Goal: Information Seeking & Learning: Learn about a topic

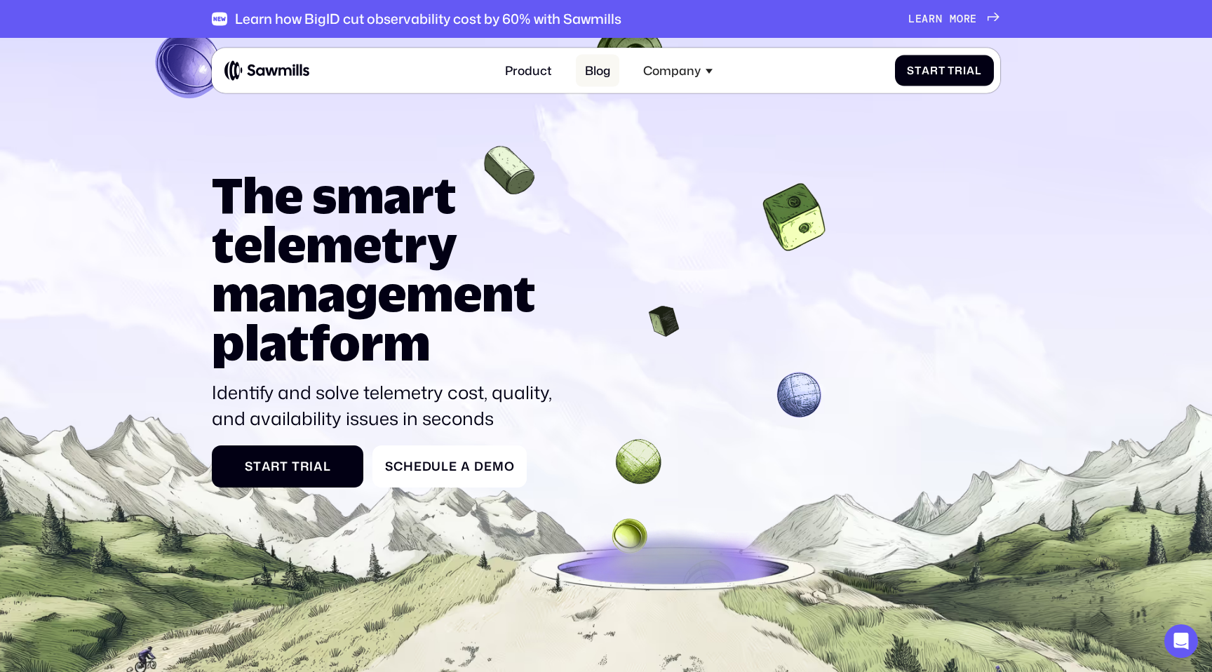
click at [586, 76] on link "Blog" at bounding box center [597, 70] width 43 height 33
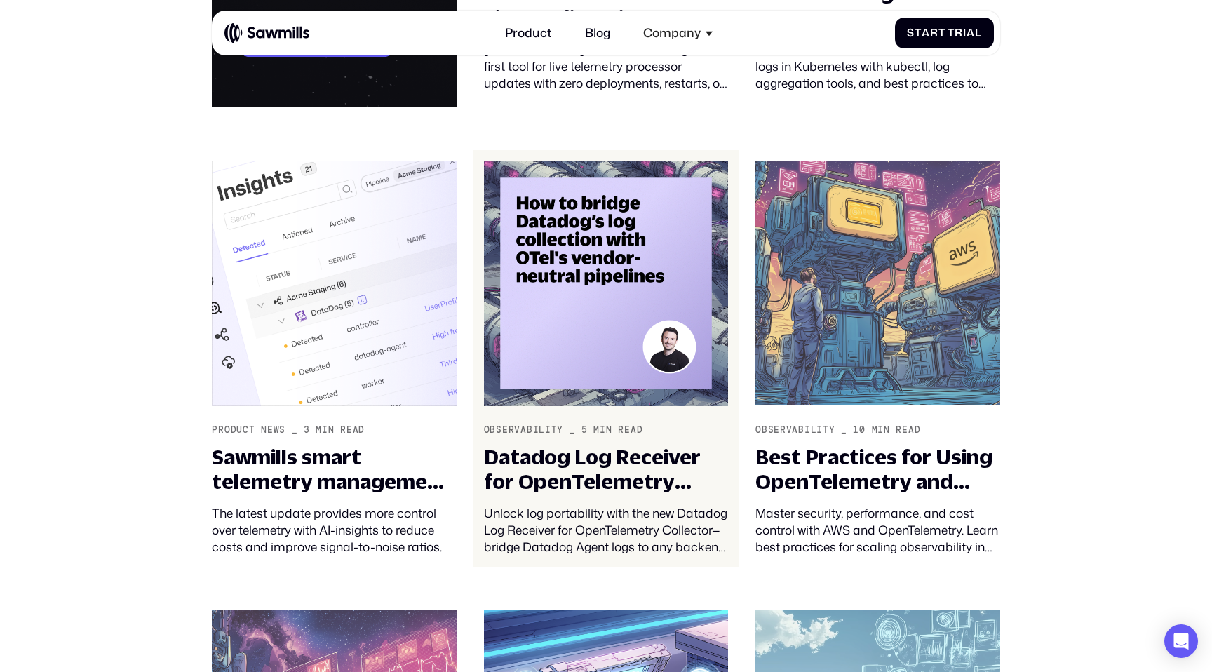
scroll to position [652, 0]
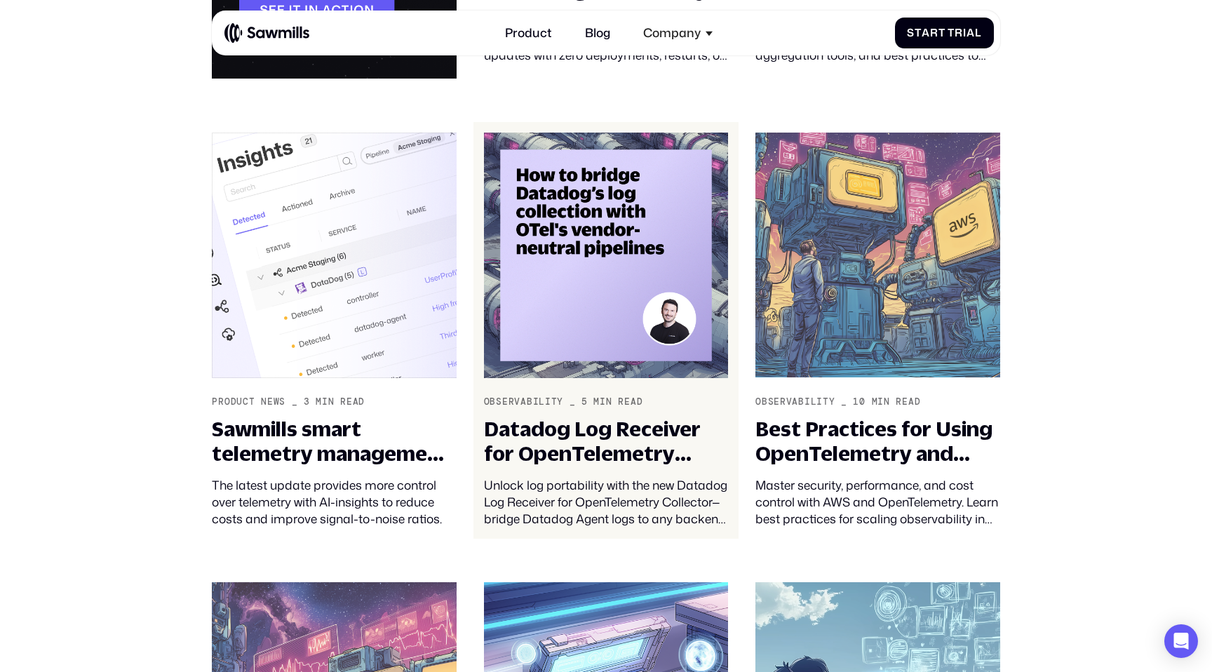
click at [633, 381] on link "Observability _ 5 min read Datadog Log Receiver for OpenTelemetry Collector Unl…" at bounding box center [606, 330] width 266 height 416
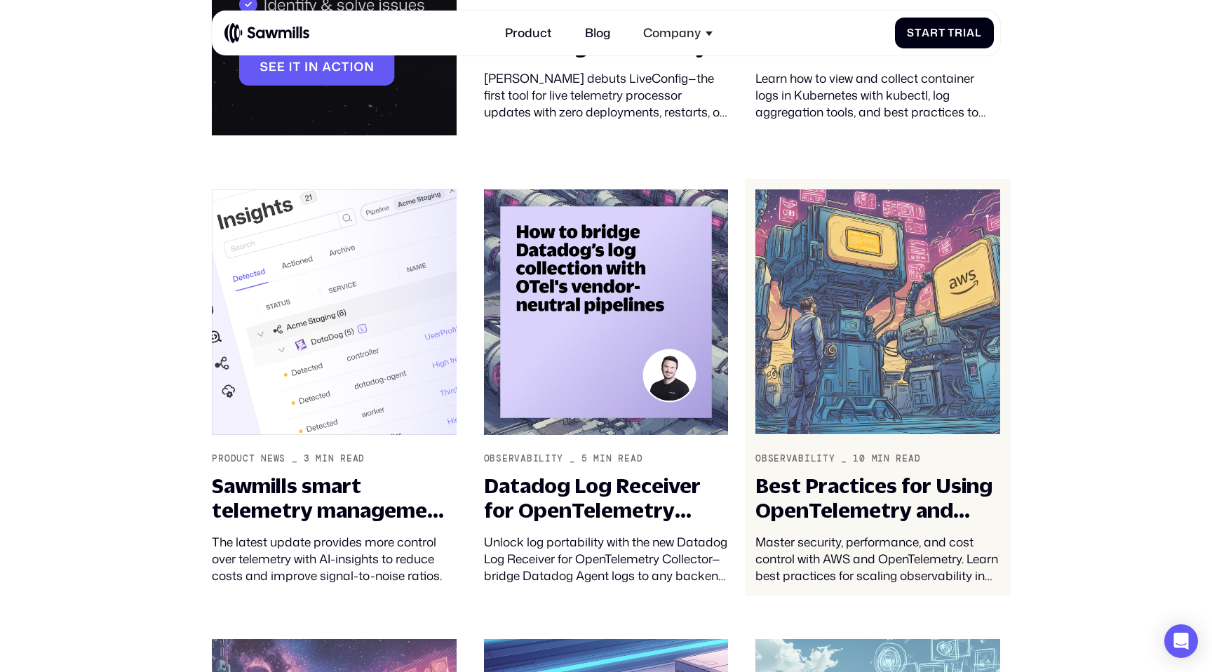
scroll to position [417, 0]
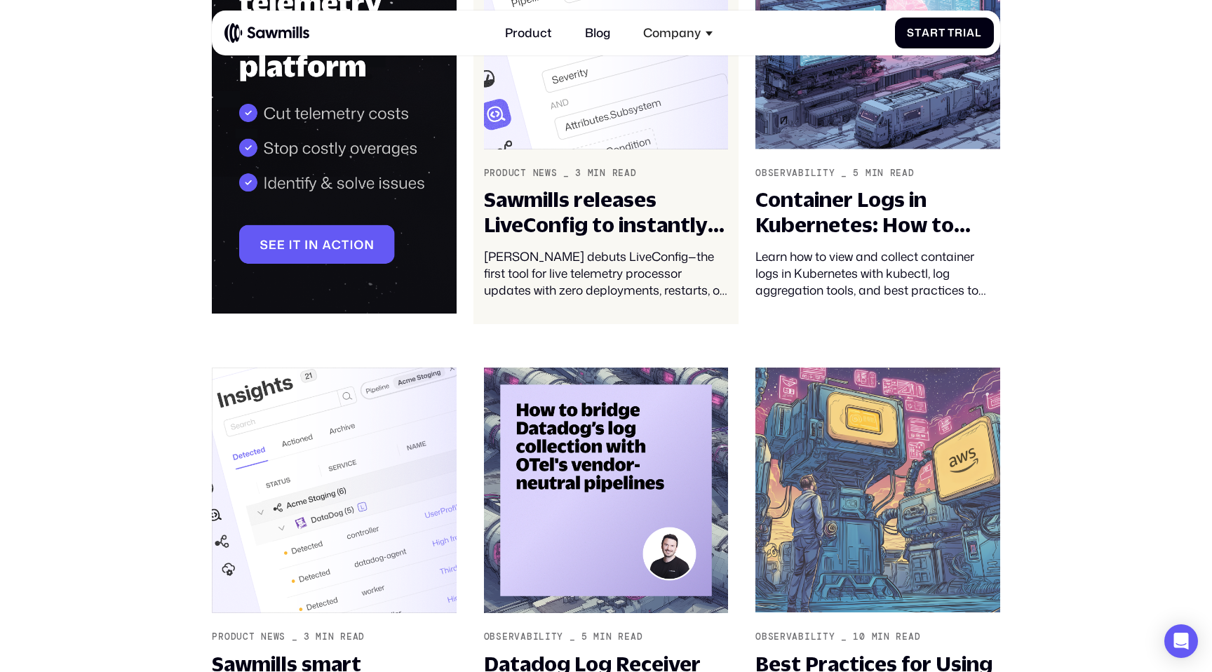
click at [679, 241] on div "Sawmills releases LiveConfig to instantly configure your telemetry pipeline wit…" at bounding box center [606, 243] width 244 height 112
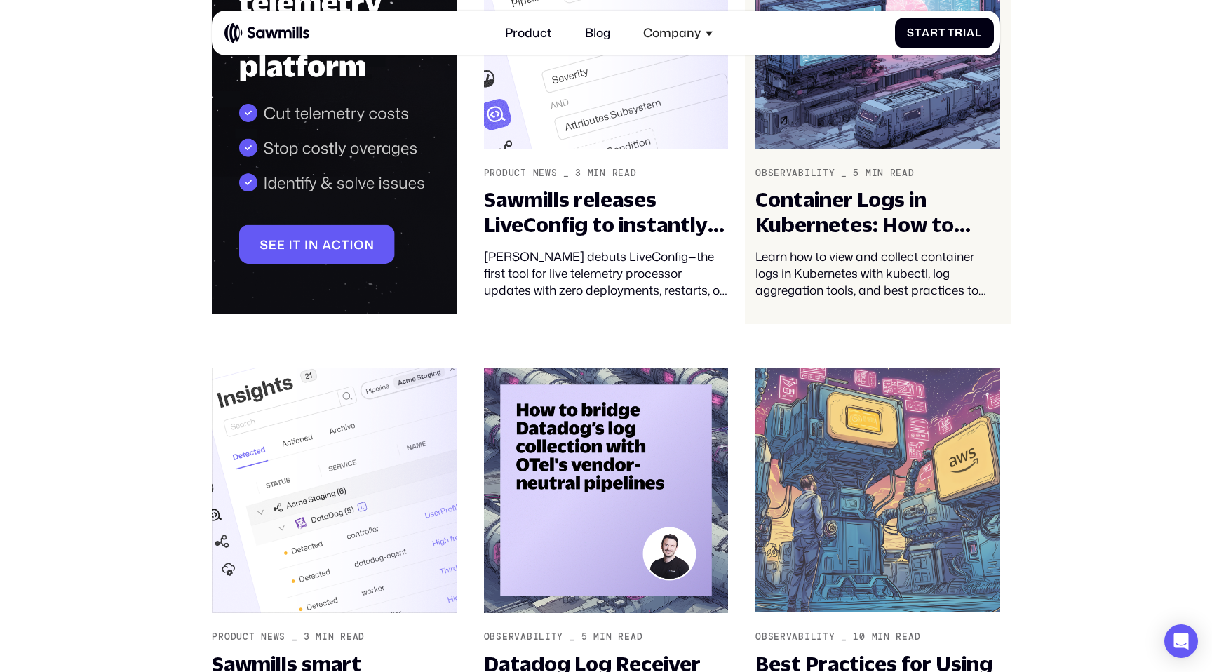
click at [783, 230] on div "Container Logs in Kubernetes: How to View and Collect Them" at bounding box center [877, 212] width 244 height 50
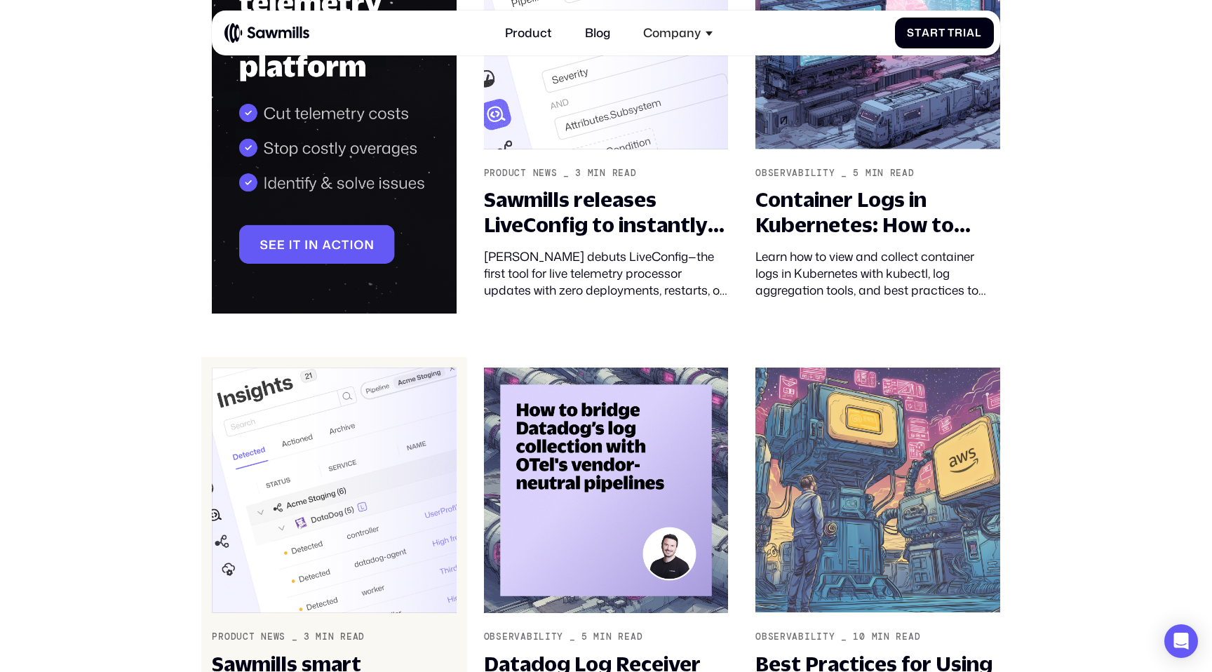
click at [400, 464] on img at bounding box center [334, 491] width 244 height 246
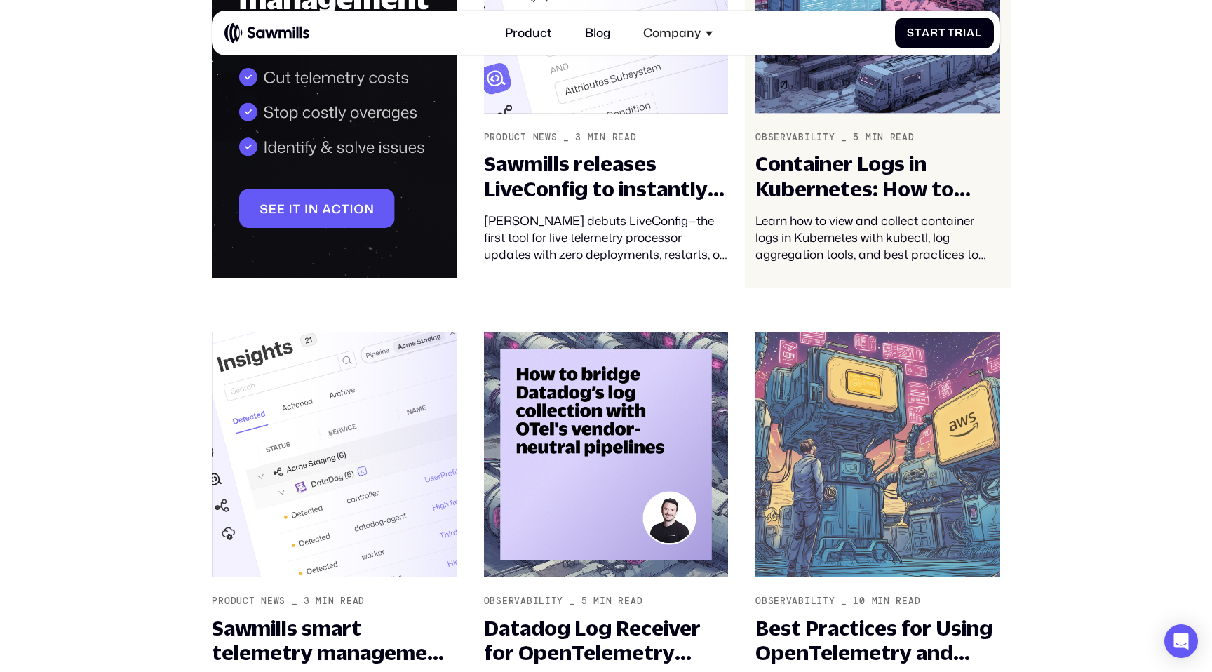
scroll to position [633, 0]
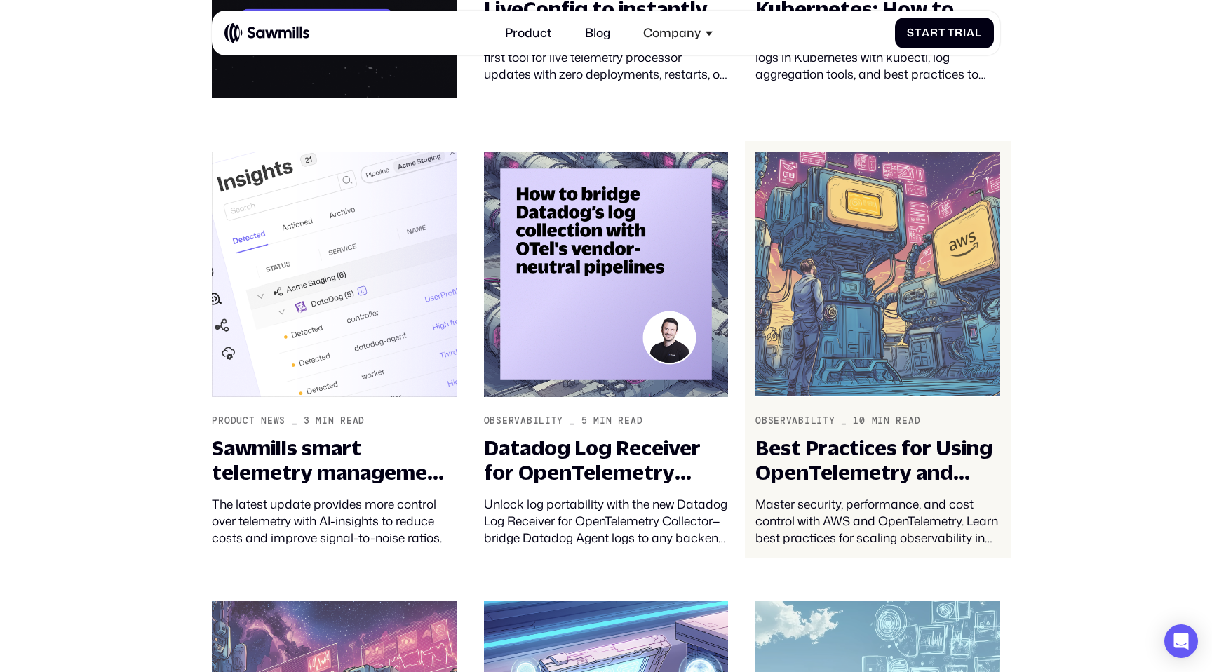
click at [869, 287] on img at bounding box center [877, 275] width 244 height 246
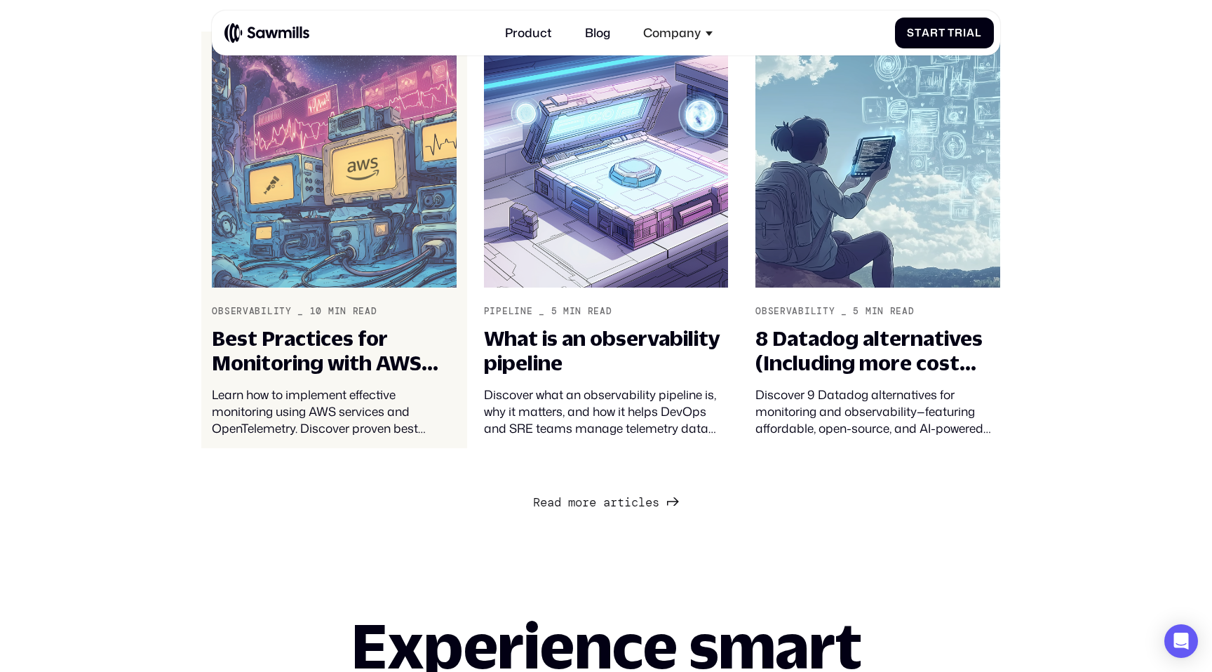
scroll to position [1196, 0]
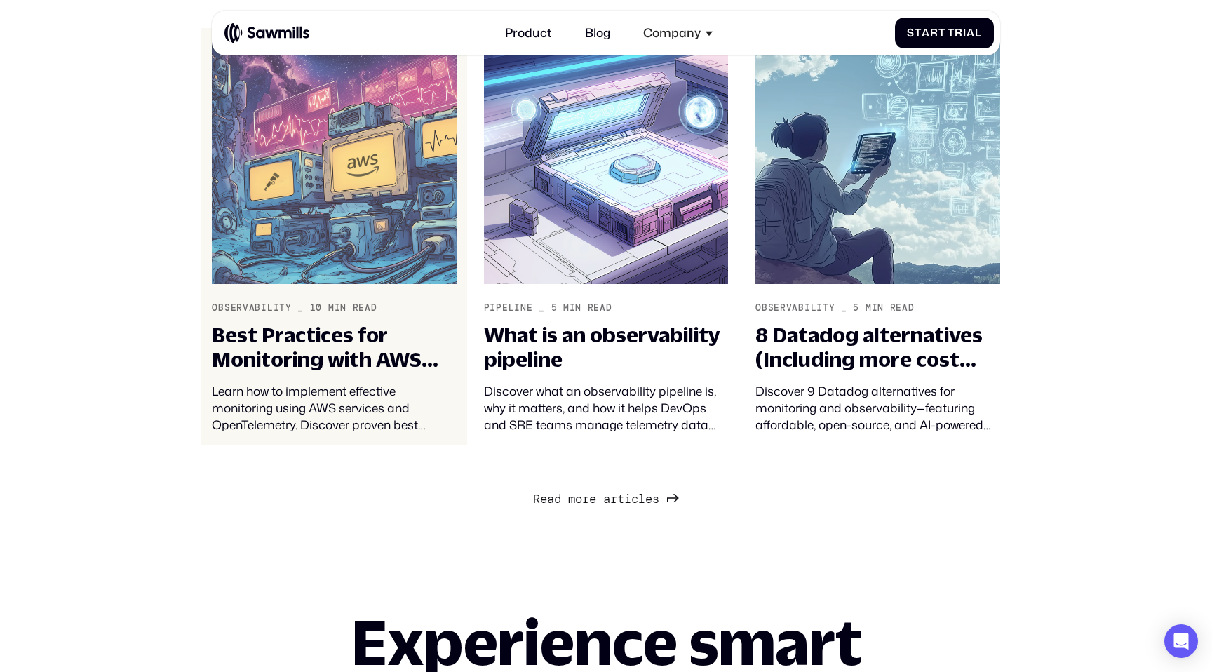
click at [314, 325] on div "Best Practices for Monitoring with AWS and OpenTelemetry" at bounding box center [334, 348] width 244 height 50
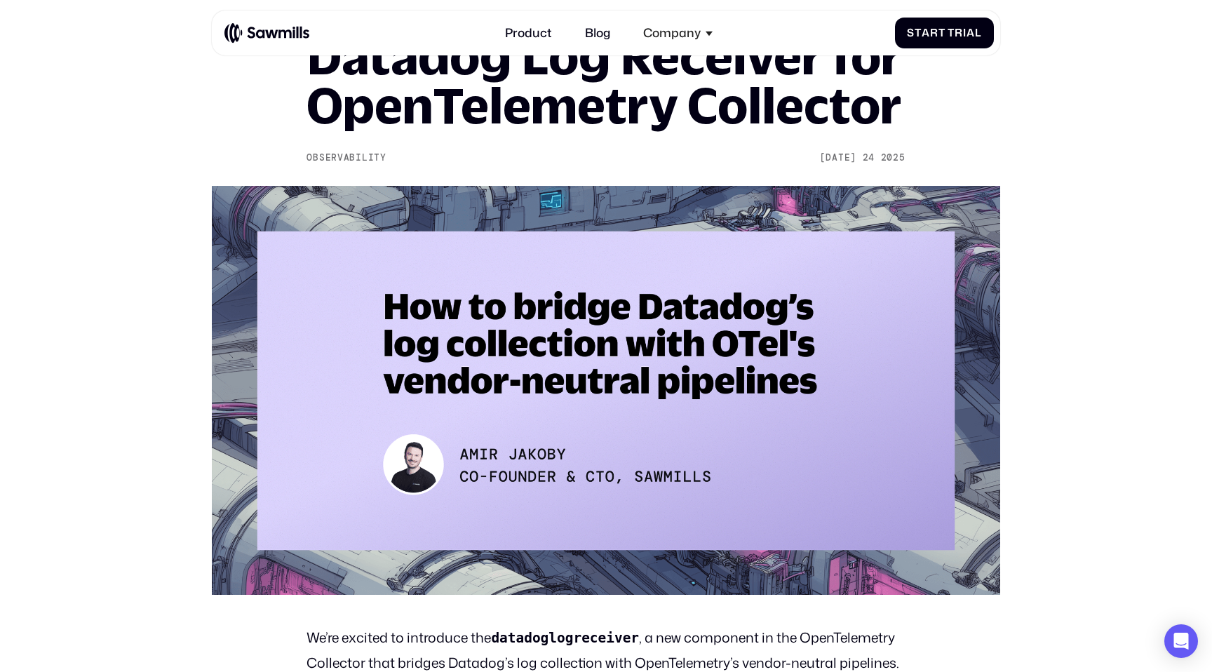
scroll to position [222, 0]
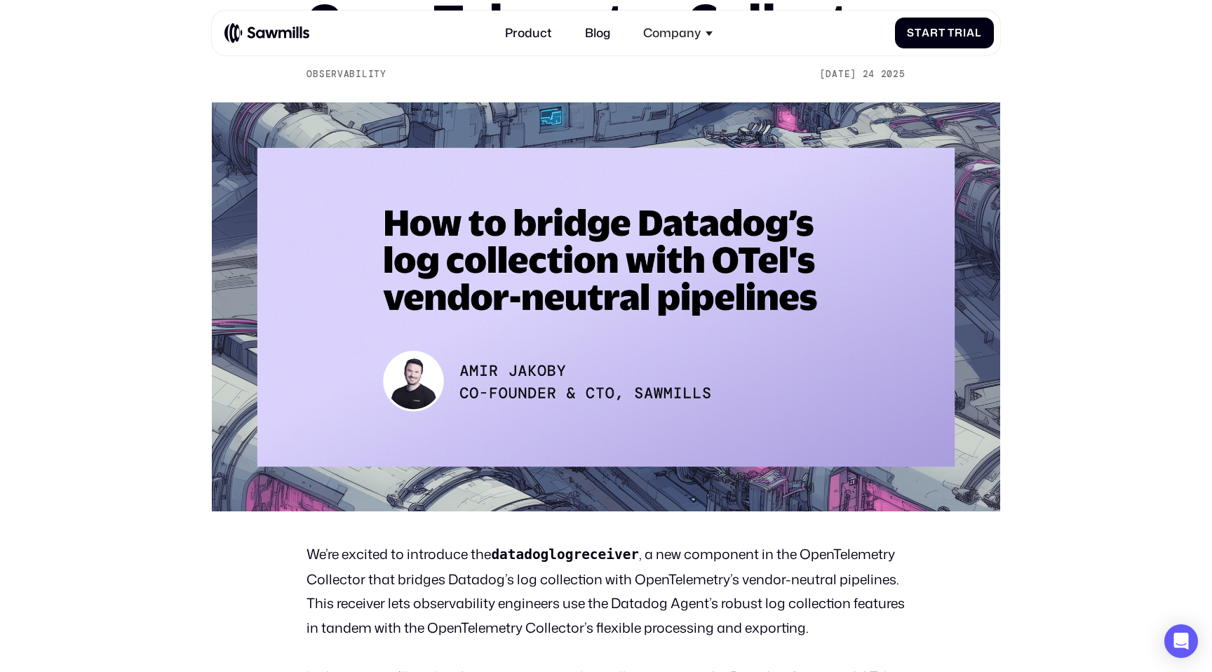
click at [478, 368] on img at bounding box center [606, 306] width 788 height 409
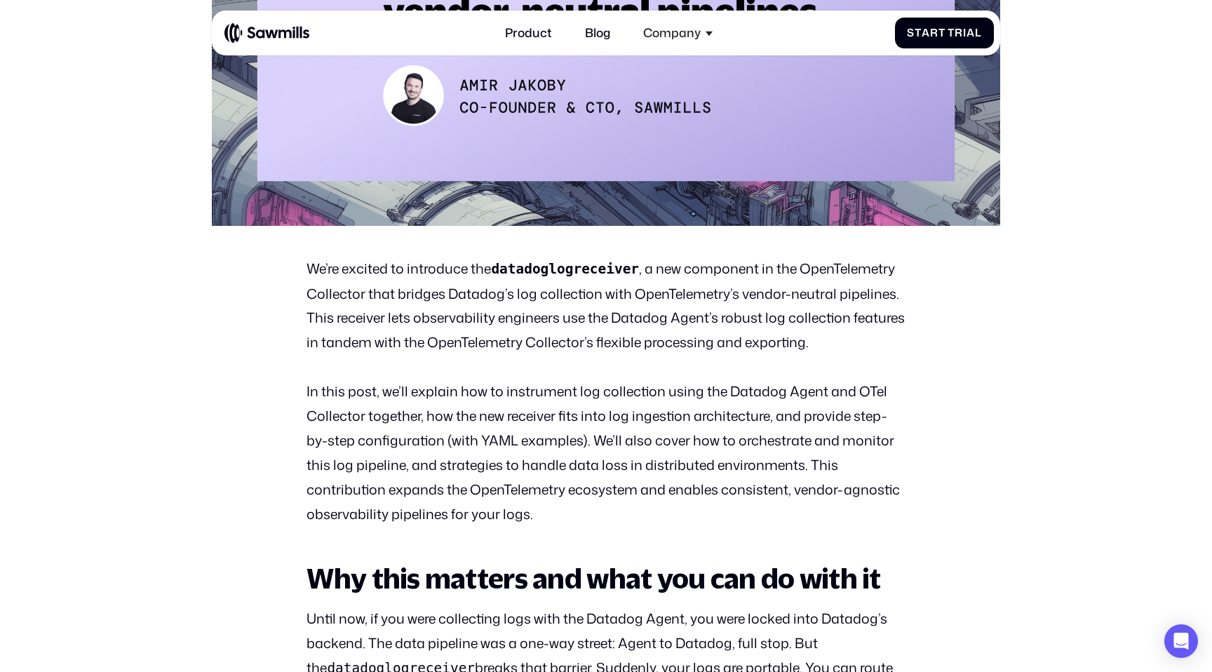
scroll to position [515, 0]
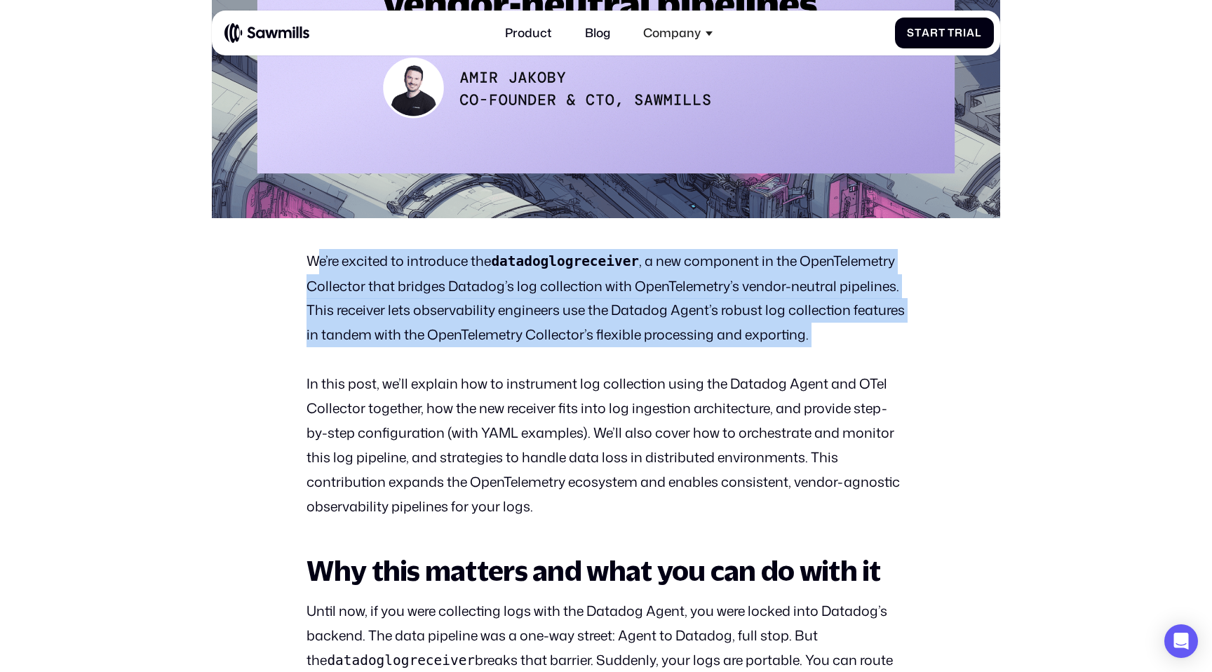
drag, startPoint x: 316, startPoint y: 253, endPoint x: 516, endPoint y: 354, distance: 223.0
drag, startPoint x: 523, startPoint y: 354, endPoint x: 290, endPoint y: 258, distance: 252.3
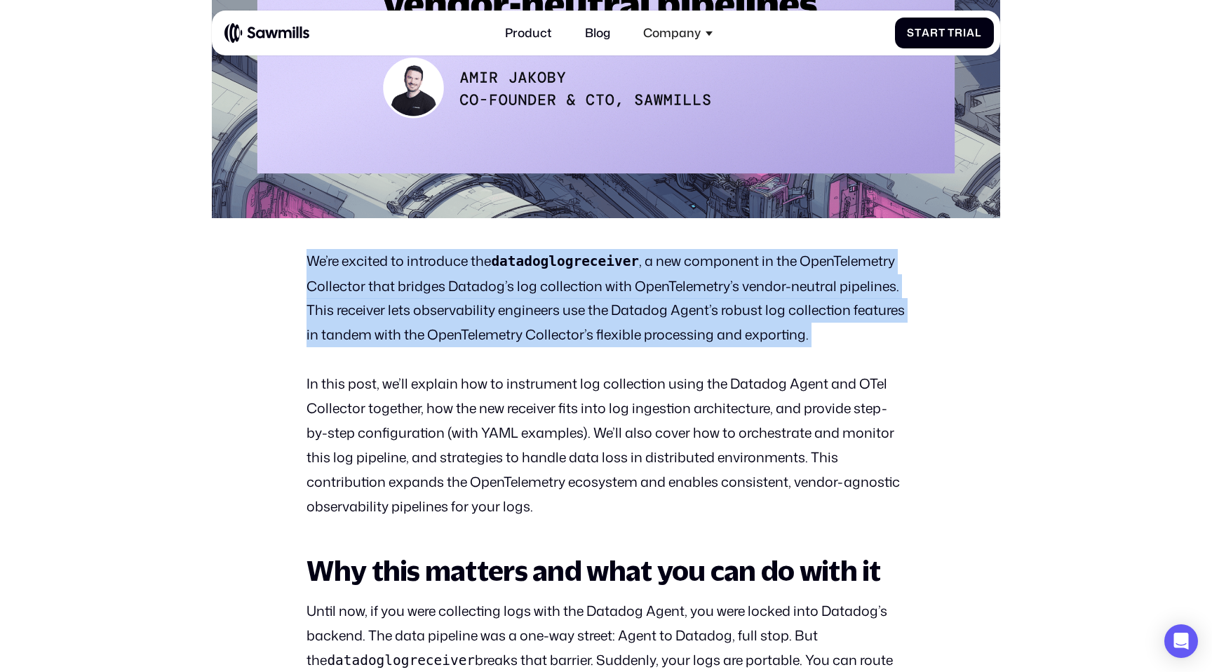
drag, startPoint x: 290, startPoint y: 258, endPoint x: 537, endPoint y: 347, distance: 263.1
drag, startPoint x: 547, startPoint y: 347, endPoint x: 312, endPoint y: 262, distance: 250.1
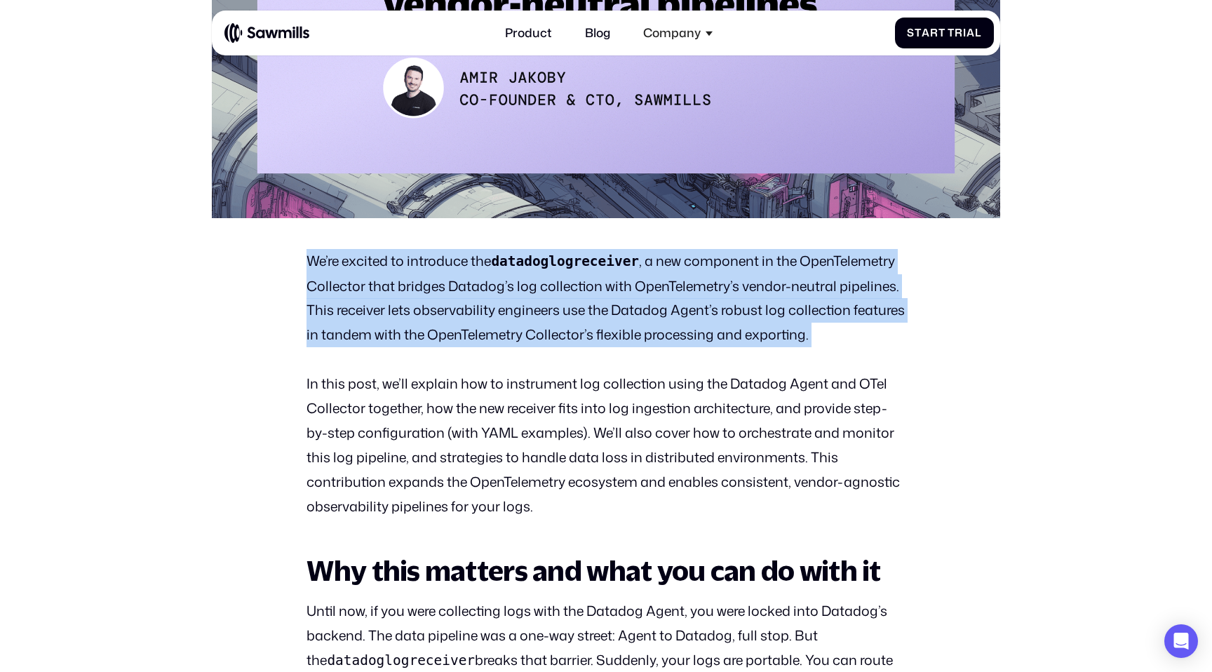
click at [313, 262] on p "We’re excited to introduce the datadoglogreceiver , a new component in the Open…" at bounding box center [606, 298] width 598 height 99
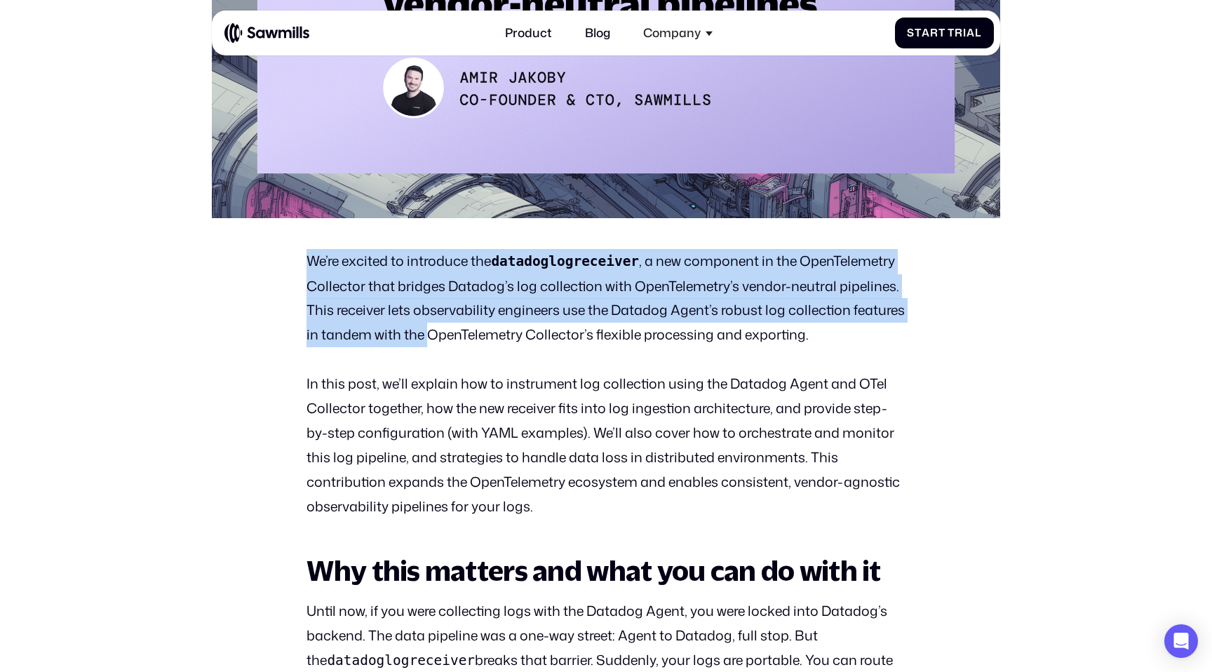
drag, startPoint x: 306, startPoint y: 262, endPoint x: 481, endPoint y: 347, distance: 194.8
click at [481, 347] on p "We’re excited to introduce the datadoglogreceiver , a new component in the Open…" at bounding box center [606, 298] width 598 height 99
drag, startPoint x: 512, startPoint y: 346, endPoint x: 294, endPoint y: 268, distance: 231.6
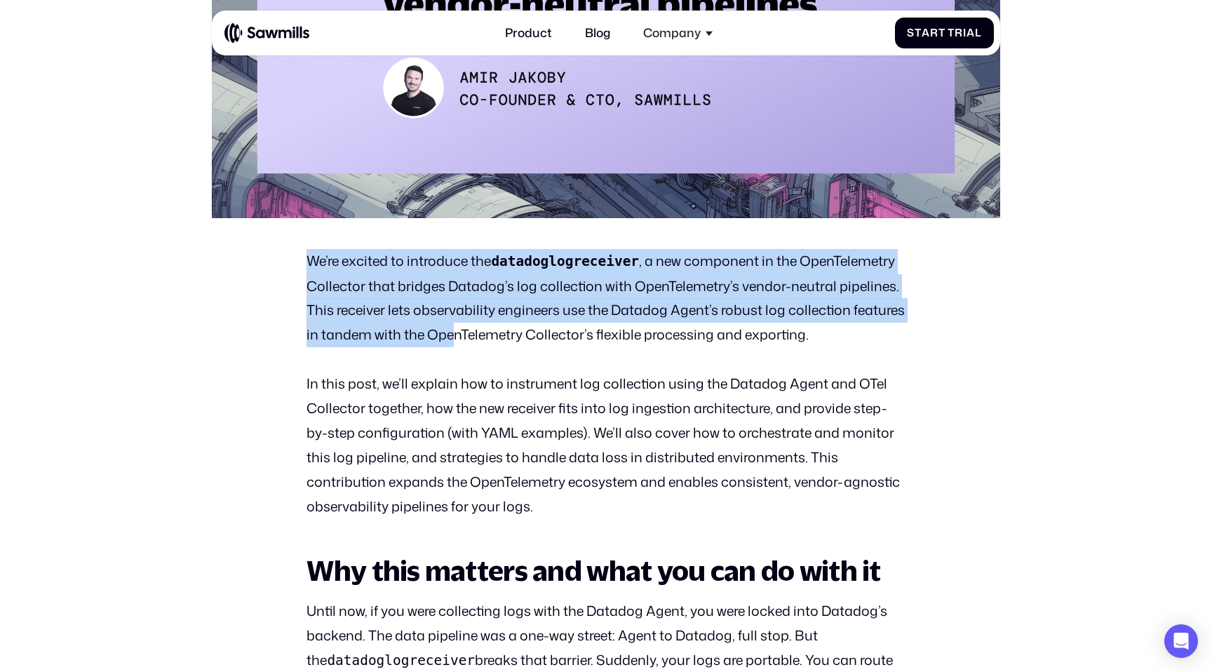
drag, startPoint x: 294, startPoint y: 268, endPoint x: 606, endPoint y: 344, distance: 321.2
click at [606, 344] on p "We’re excited to introduce the datadoglogreceiver , a new component in the Open…" at bounding box center [606, 298] width 598 height 99
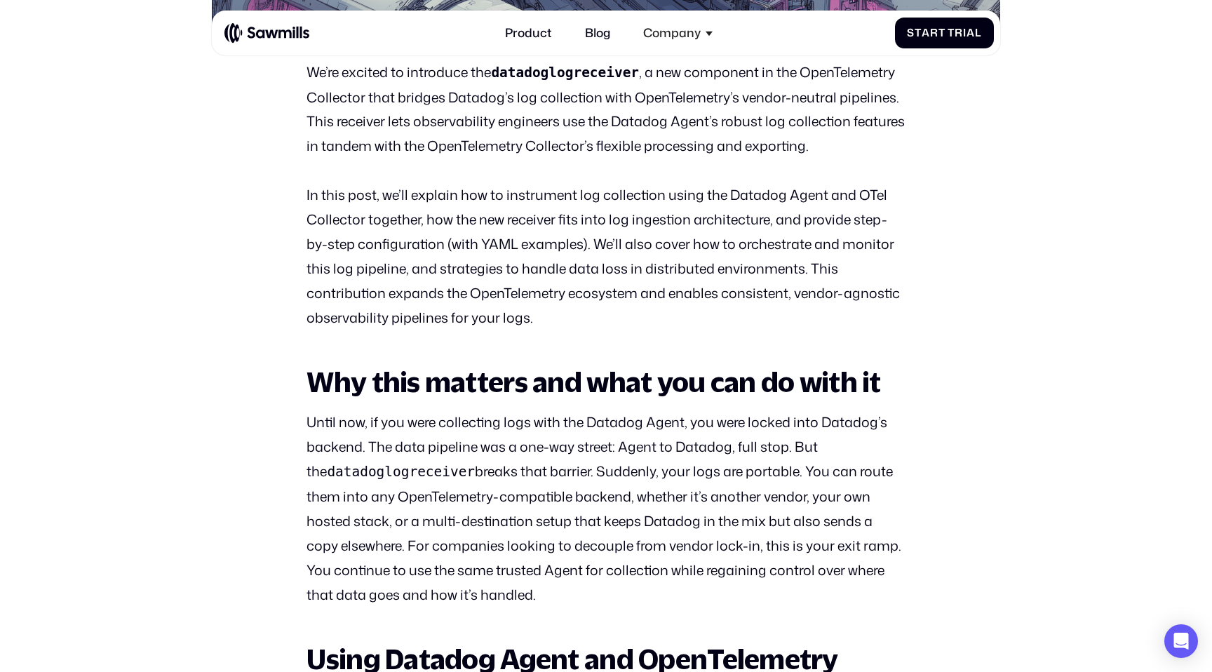
scroll to position [707, 0]
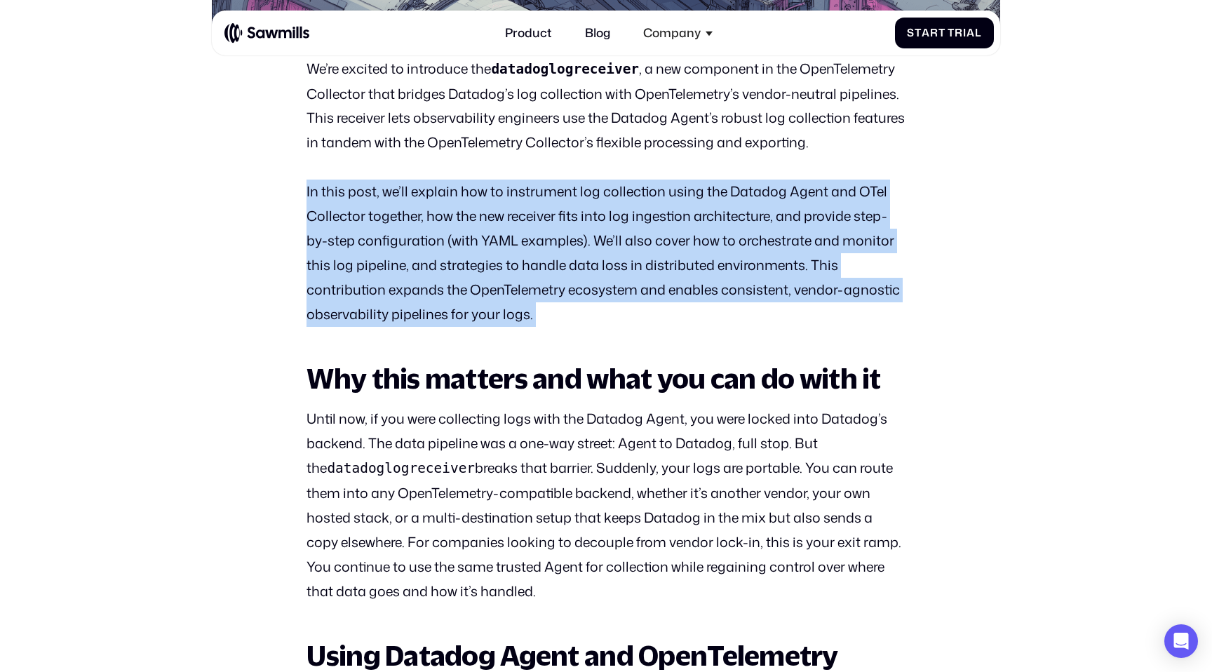
drag, startPoint x: 598, startPoint y: 347, endPoint x: 305, endPoint y: 189, distance: 333.0
drag, startPoint x: 292, startPoint y: 189, endPoint x: 551, endPoint y: 316, distance: 288.3
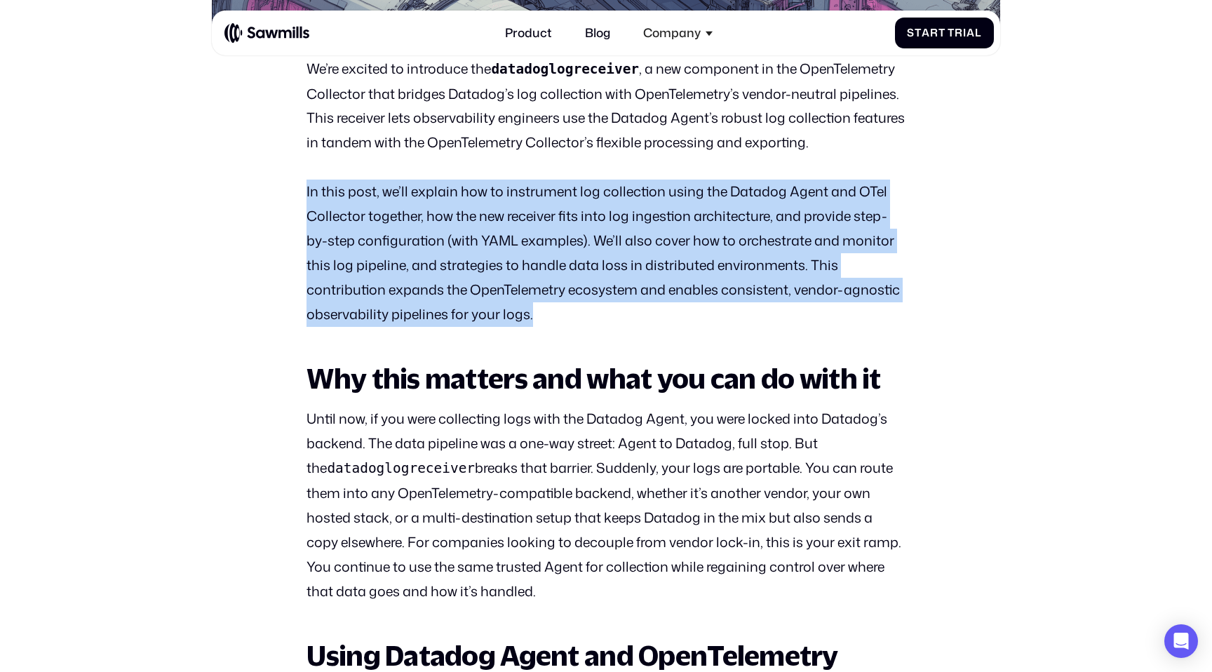
click at [551, 316] on p "In this post, we’ll explain how to instrument log collection using the Datadog …" at bounding box center [606, 253] width 598 height 147
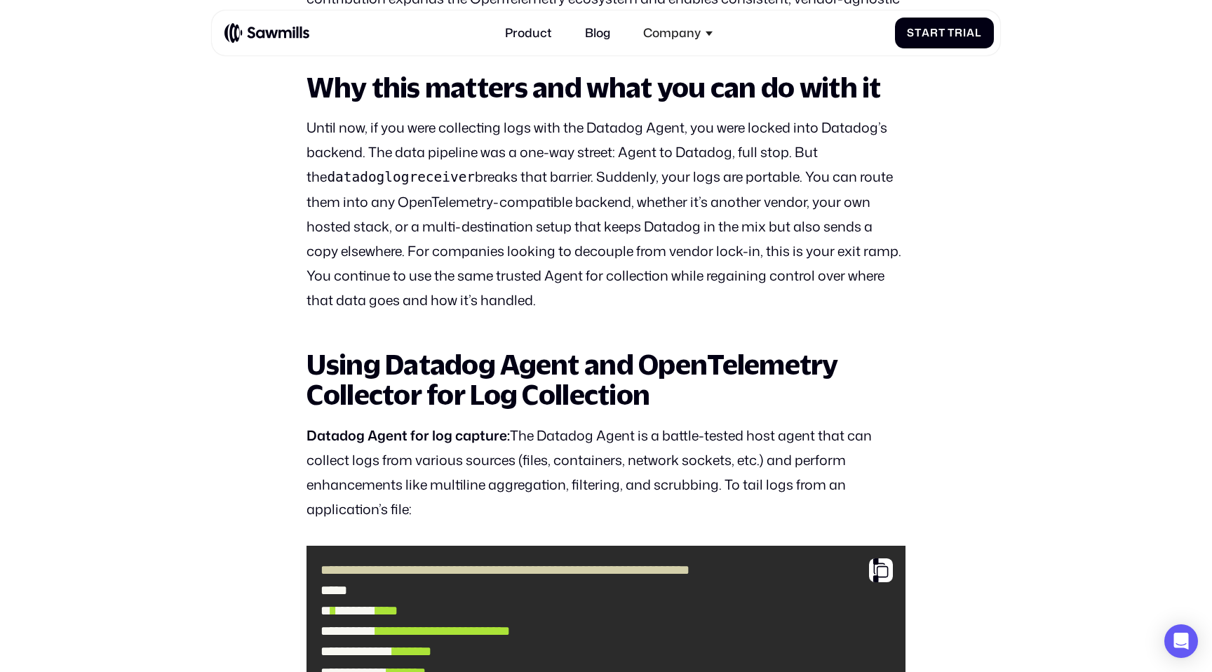
scroll to position [1007, 0]
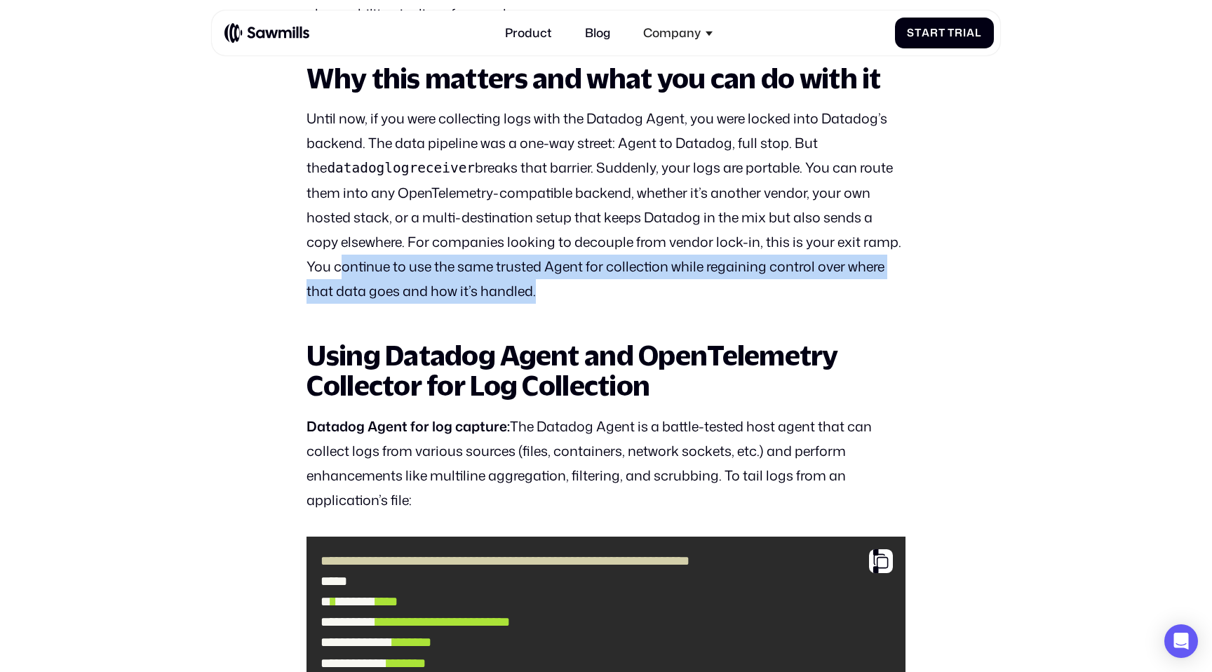
drag, startPoint x: 337, startPoint y: 270, endPoint x: 535, endPoint y: 292, distance: 199.0
click at [534, 292] on p "Until now, if you were collecting logs with the Datadog Agent, you were locked …" at bounding box center [606, 205] width 598 height 197
click at [535, 292] on p "Until now, if you were collecting logs with the Datadog Agent, you were locked …" at bounding box center [606, 205] width 598 height 197
drag, startPoint x: 567, startPoint y: 292, endPoint x: 307, endPoint y: 267, distance: 261.4
click at [307, 267] on p "Until now, if you were collecting logs with the Datadog Agent, you were locked …" at bounding box center [606, 205] width 598 height 197
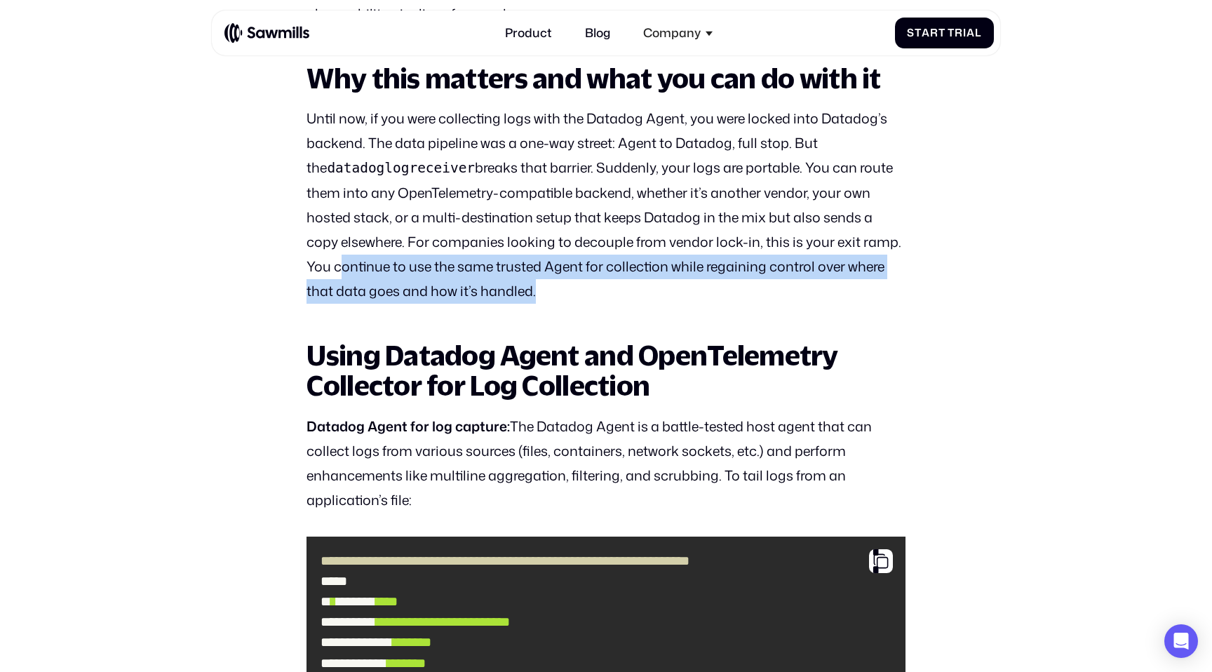
click at [307, 267] on p "Until now, if you were collecting logs with the Datadog Agent, you were locked …" at bounding box center [606, 205] width 598 height 197
drag, startPoint x: 293, startPoint y: 267, endPoint x: 581, endPoint y: 293, distance: 289.5
click at [581, 293] on p "Until now, if you were collecting logs with the Datadog Agent, you were locked …" at bounding box center [606, 205] width 598 height 197
drag, startPoint x: 581, startPoint y: 293, endPoint x: 318, endPoint y: 272, distance: 263.2
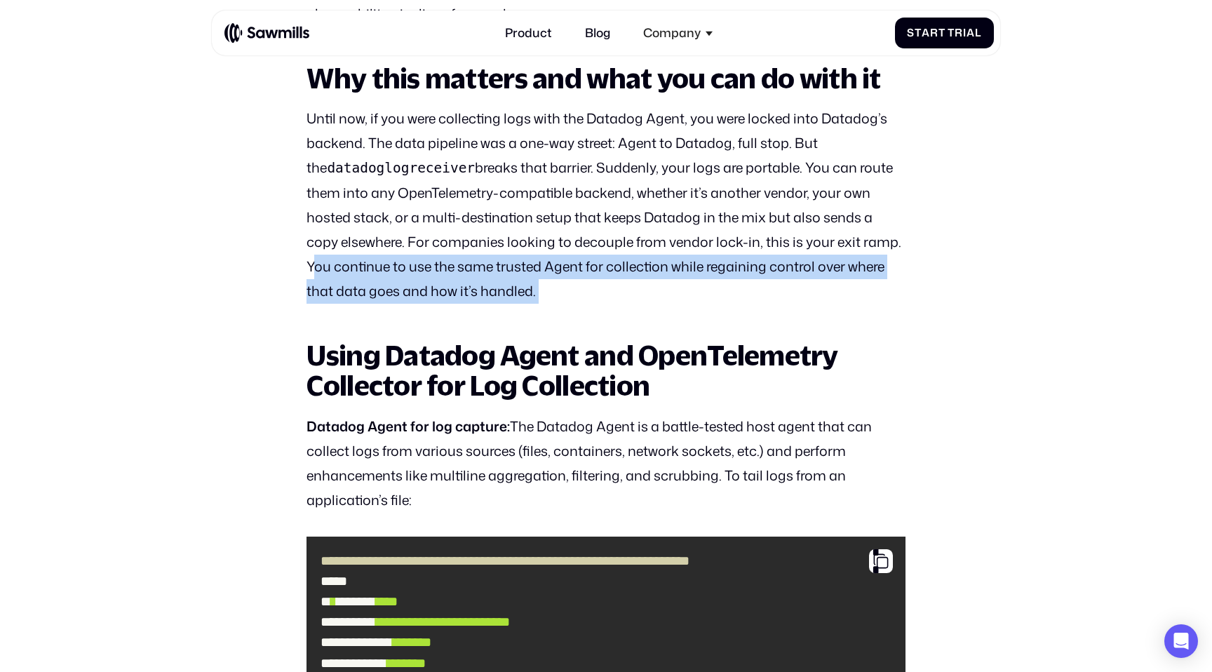
click at [318, 272] on p "Until now, if you were collecting logs with the Datadog Agent, you were locked …" at bounding box center [606, 205] width 598 height 197
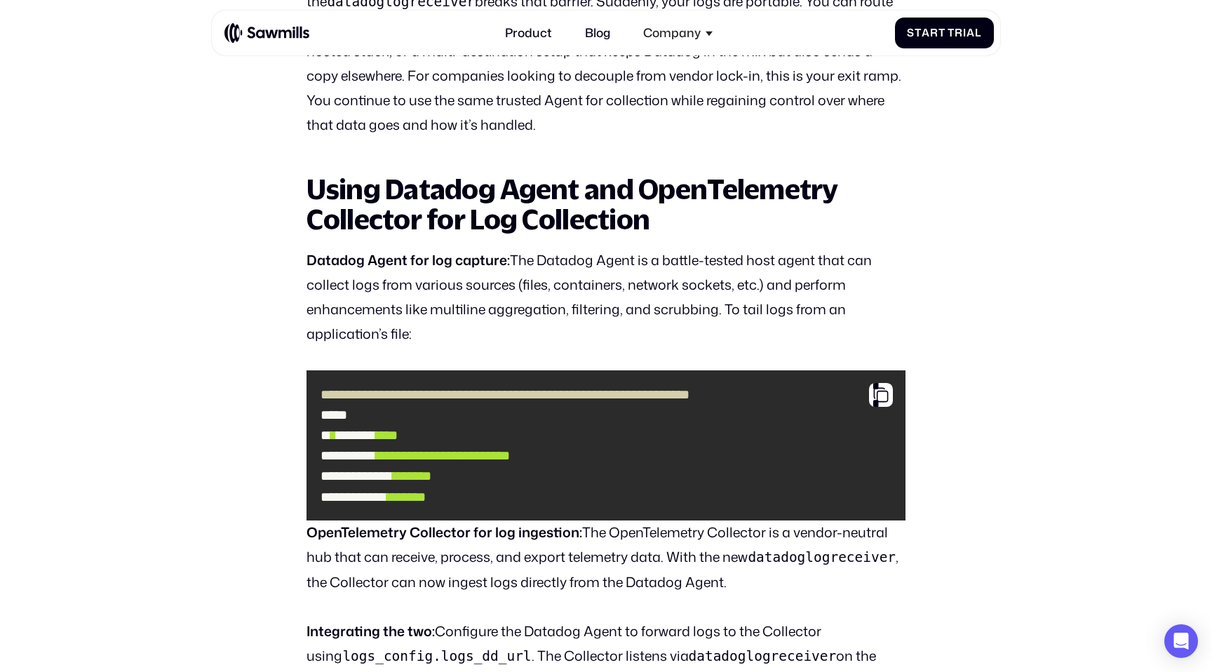
scroll to position [1185, 0]
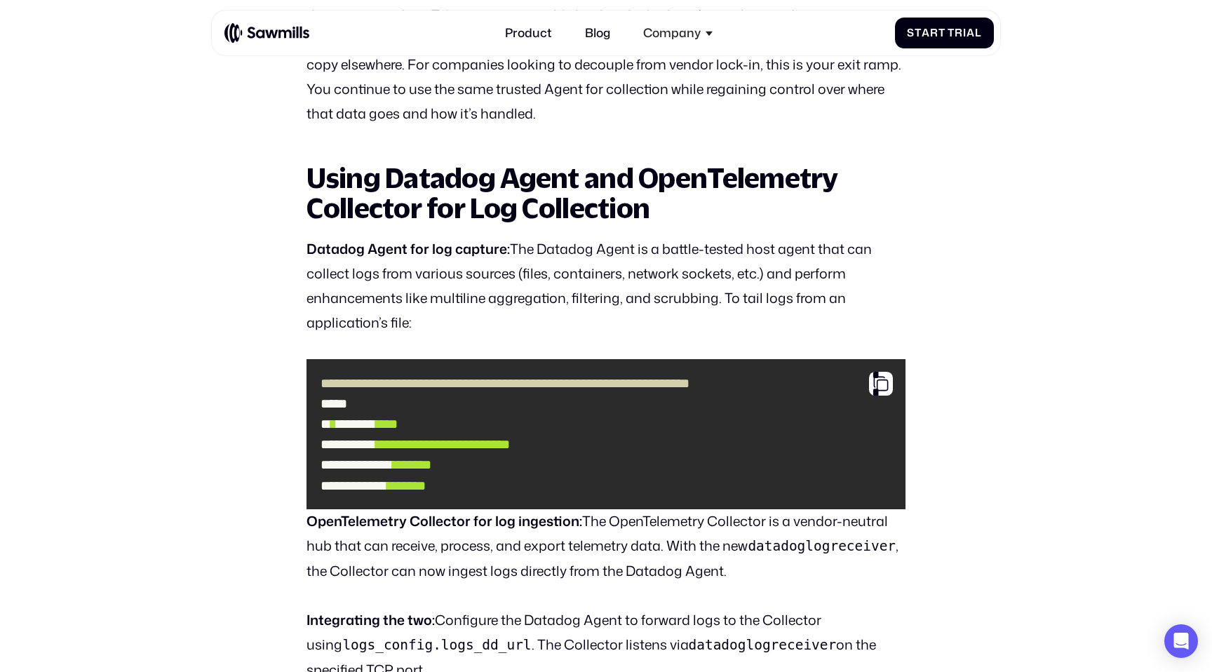
drag, startPoint x: 310, startPoint y: 164, endPoint x: 502, endPoint y: 326, distance: 250.9
click at [502, 326] on p "Datadog Agent for log capture: The Datadog Agent is a battle-tested host agent …" at bounding box center [606, 286] width 598 height 98
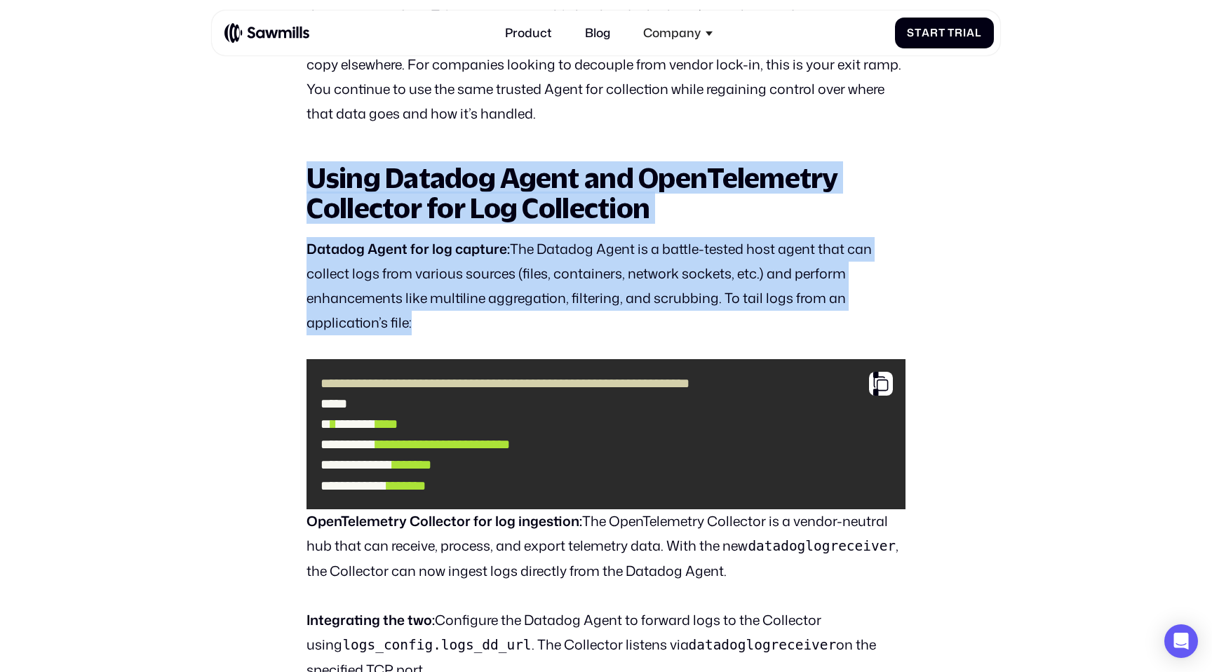
drag, startPoint x: 502, startPoint y: 326, endPoint x: 323, endPoint y: 191, distance: 224.3
drag, startPoint x: 296, startPoint y: 180, endPoint x: 509, endPoint y: 319, distance: 254.3
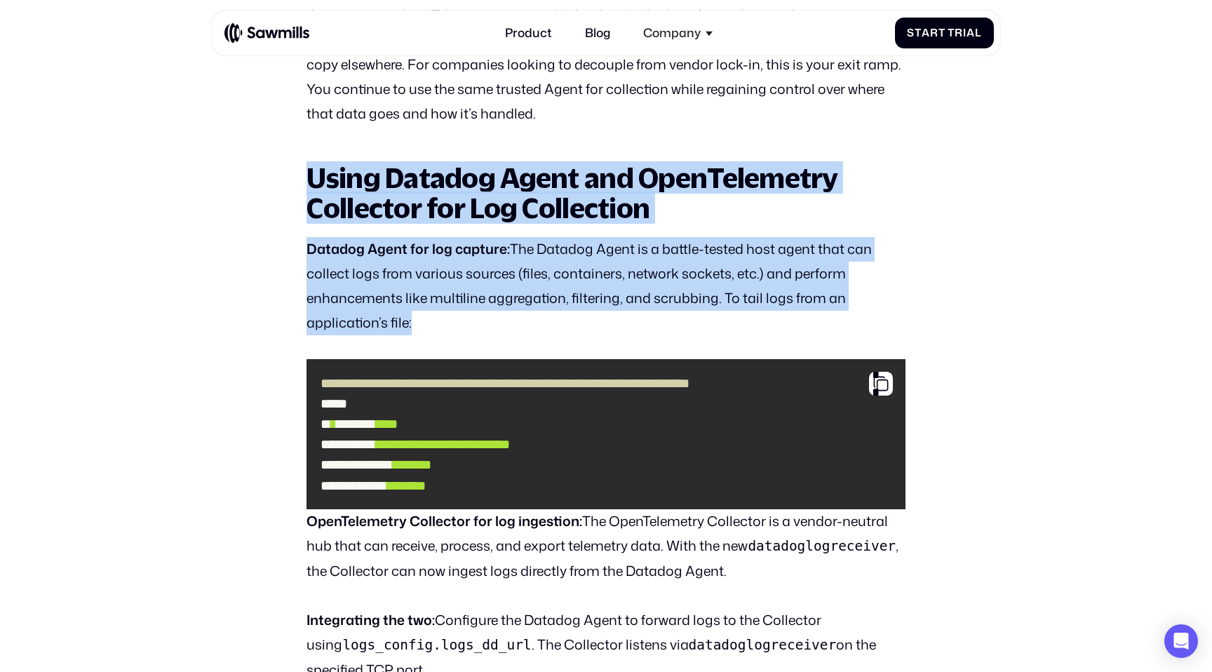
click at [509, 319] on p "Datadog Agent for log capture: The Datadog Agent is a battle-tested host agent …" at bounding box center [606, 286] width 598 height 98
drag, startPoint x: 509, startPoint y: 319, endPoint x: 340, endPoint y: 193, distance: 210.4
click at [340, 193] on h2 "Using Datadog Agent and OpenTelemetry Collector for Log Collection" at bounding box center [606, 193] width 598 height 60
drag, startPoint x: 317, startPoint y: 188, endPoint x: 509, endPoint y: 339, distance: 243.8
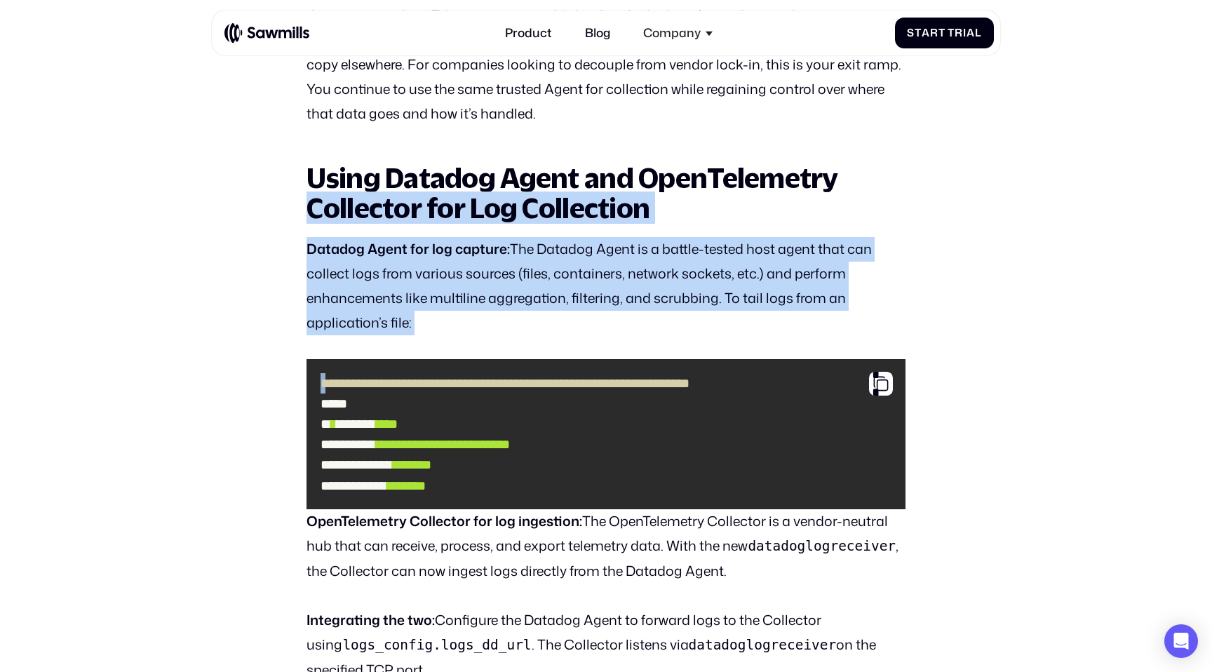
drag, startPoint x: 509, startPoint y: 339, endPoint x: 281, endPoint y: 200, distance: 266.9
drag, startPoint x: 298, startPoint y: 177, endPoint x: 451, endPoint y: 323, distance: 211.4
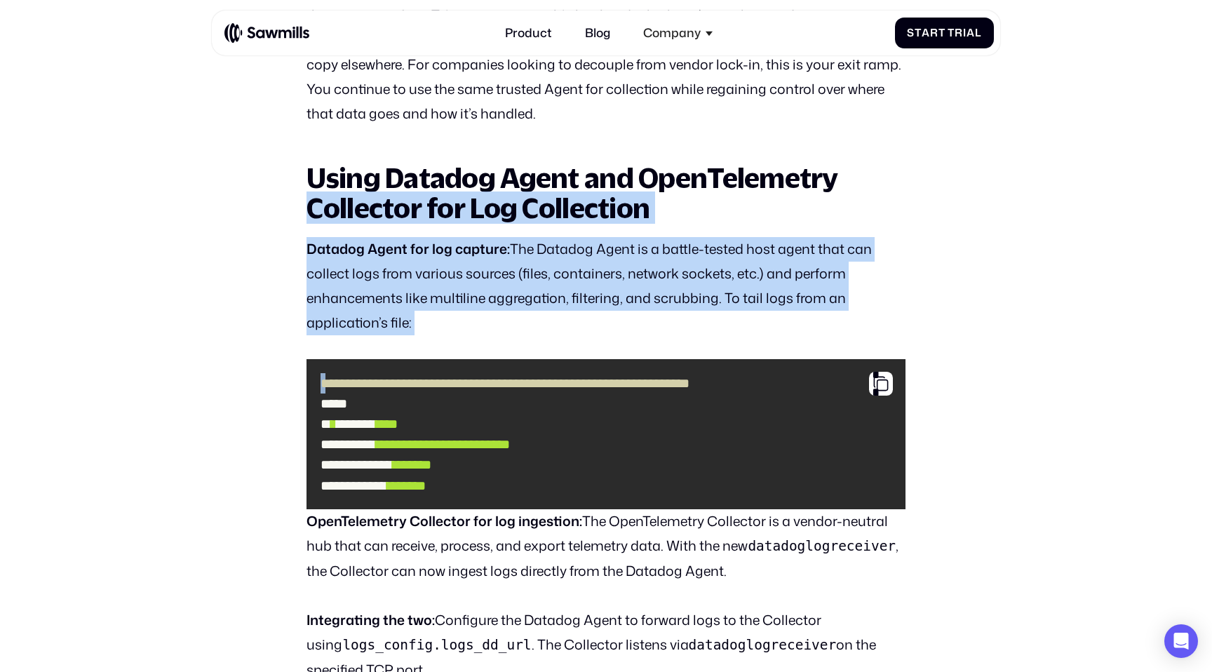
click at [451, 323] on p "Datadog Agent for log capture: The Datadog Agent is a battle-tested host agent …" at bounding box center [606, 286] width 598 height 98
drag, startPoint x: 451, startPoint y: 323, endPoint x: 311, endPoint y: 243, distance: 160.5
click at [311, 243] on p "Datadog Agent for log capture: The Datadog Agent is a battle-tested host agent …" at bounding box center [606, 286] width 598 height 98
click at [311, 243] on strong "Datadog Agent for log capture:" at bounding box center [408, 248] width 203 height 19
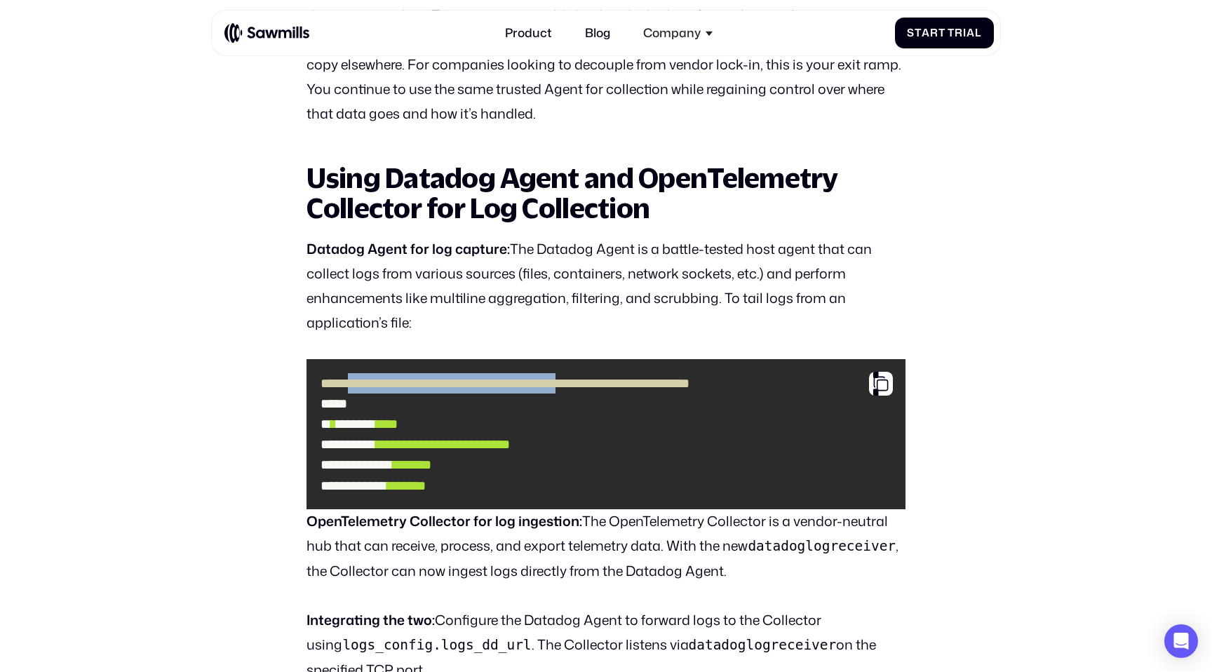
drag, startPoint x: 360, startPoint y: 379, endPoint x: 662, endPoint y: 381, distance: 302.3
click at [662, 381] on span "**********" at bounding box center [505, 383] width 369 height 13
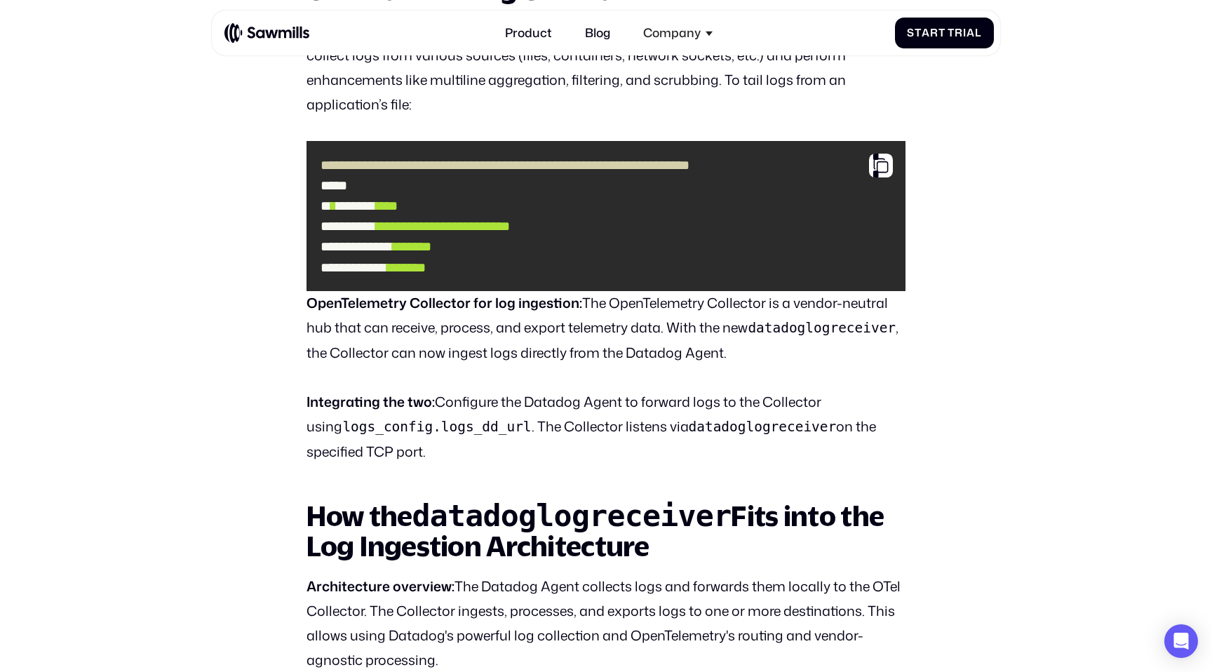
scroll to position [1350, 0]
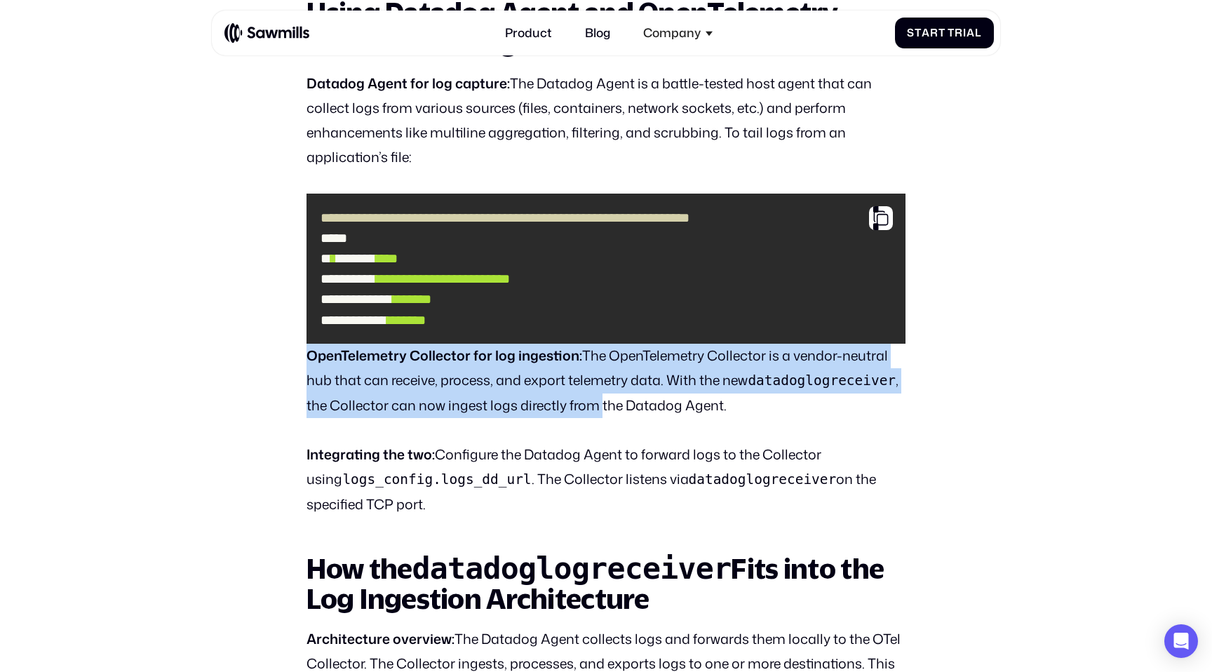
drag, startPoint x: 309, startPoint y: 351, endPoint x: 604, endPoint y: 417, distance: 301.9
click at [604, 417] on p "OpenTelemetry Collector for log ingestion: The OpenTelemetry Collector is a ven…" at bounding box center [606, 381] width 598 height 74
drag, startPoint x: 657, startPoint y: 415, endPoint x: 289, endPoint y: 357, distance: 372.0
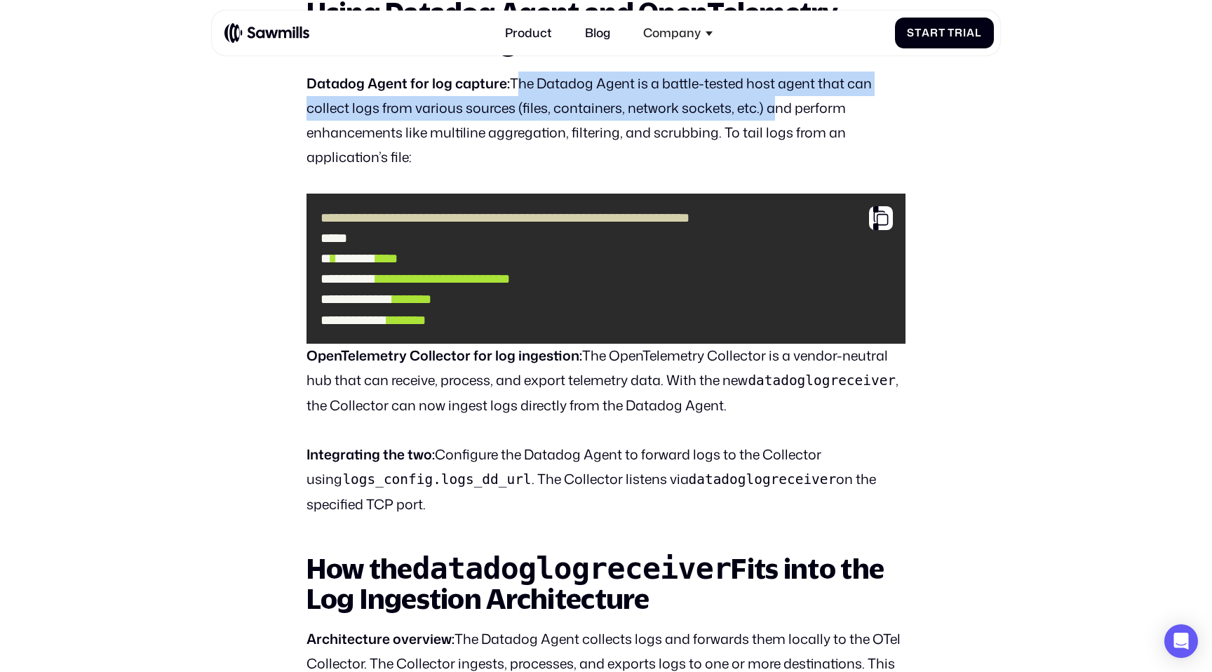
drag, startPoint x: 512, startPoint y: 84, endPoint x: 764, endPoint y: 114, distance: 253.5
click at [764, 114] on p "Datadog Agent for log capture: The Datadog Agent is a battle-tested host agent …" at bounding box center [606, 121] width 598 height 98
copy p "The Datadog Agent is a battle-tested host agent that can collect logs from vari…"
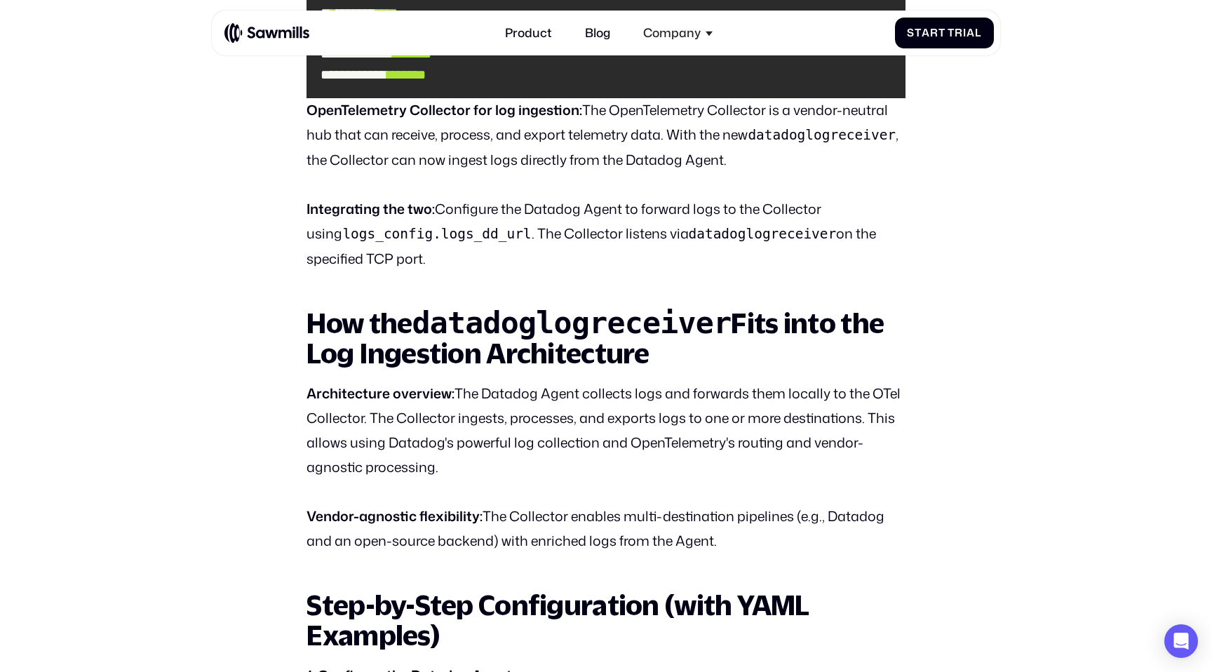
scroll to position [1599, 0]
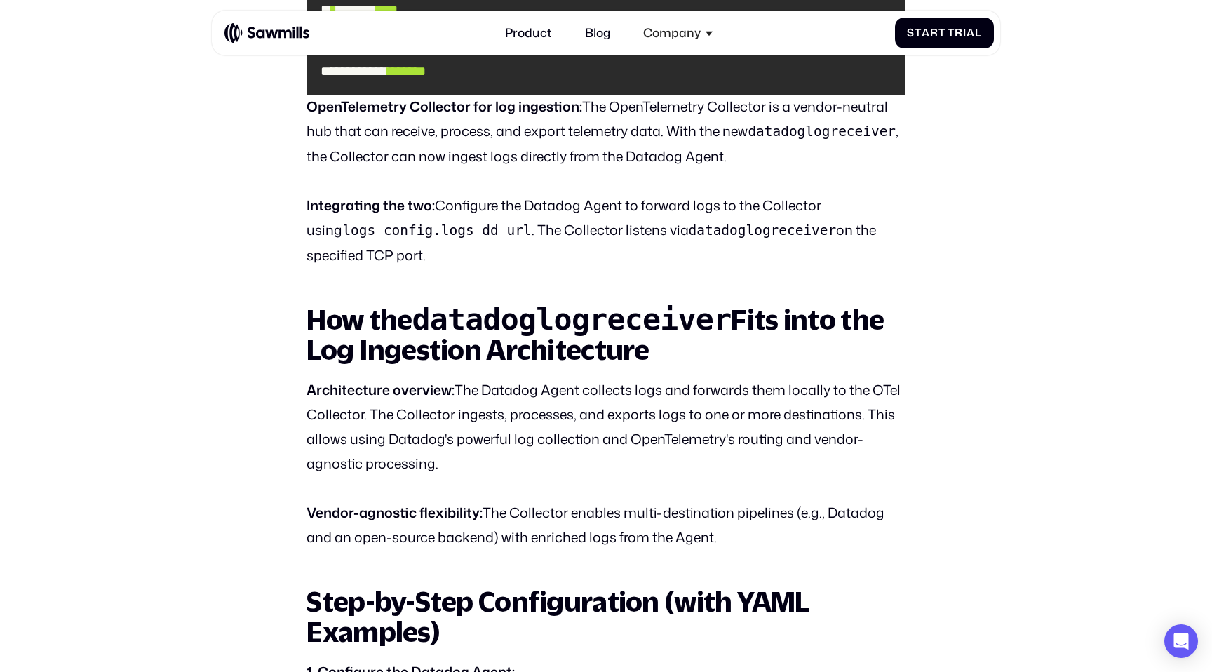
drag, startPoint x: 645, startPoint y: 346, endPoint x: 382, endPoint y: 318, distance: 263.8
click at [382, 318] on h2 "How the datadoglogreceiver Fits into the Log Ingestion Architecture" at bounding box center [606, 334] width 598 height 60
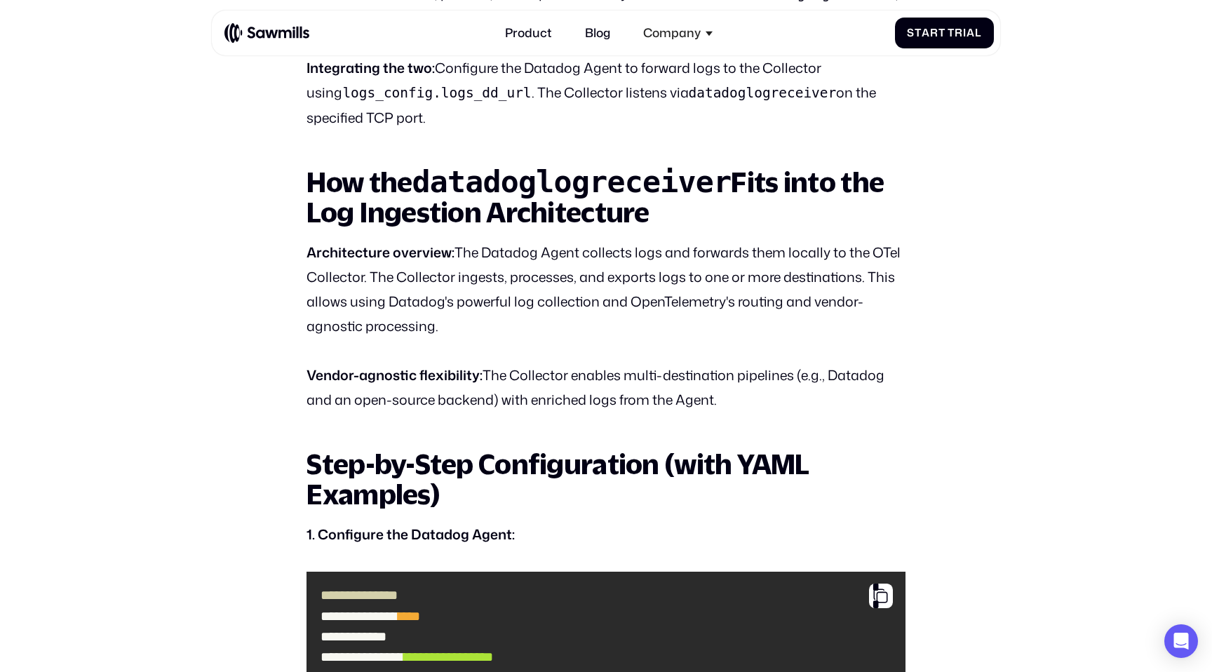
scroll to position [1754, 0]
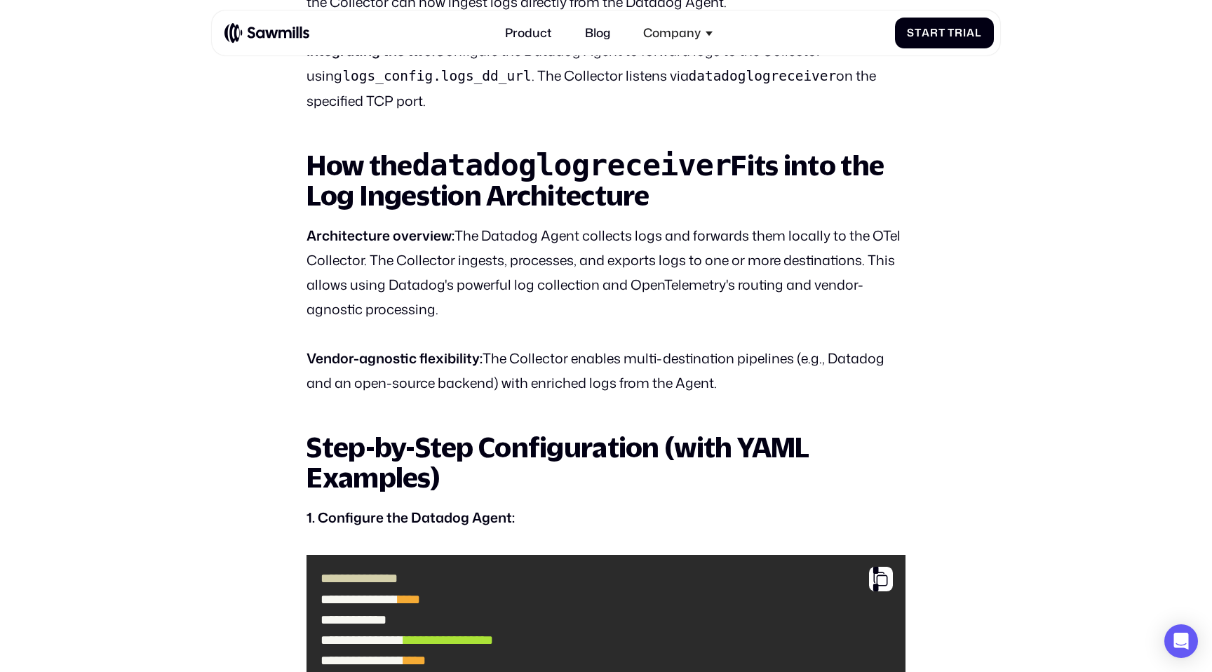
drag, startPoint x: 323, startPoint y: 231, endPoint x: 473, endPoint y: 307, distance: 168.1
click at [471, 304] on p "Architecture overview: The Datadog Agent collects logs and forwards them locall…" at bounding box center [606, 273] width 598 height 98
click at [473, 307] on p "Architecture overview: The Datadog Agent collects logs and forwards them locall…" at bounding box center [606, 273] width 598 height 98
drag, startPoint x: 464, startPoint y: 302, endPoint x: 343, endPoint y: 234, distance: 138.2
click at [342, 234] on p "Architecture overview: The Datadog Agent collects logs and forwards them locall…" at bounding box center [606, 273] width 598 height 98
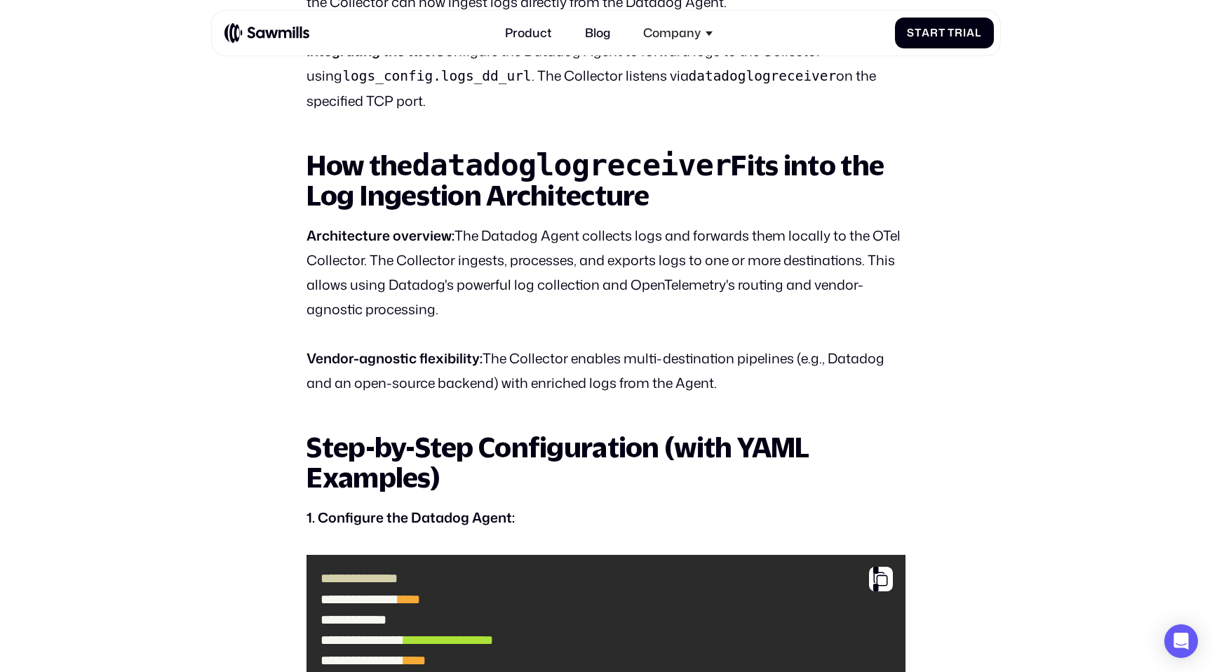
click at [343, 234] on strong "Architecture overview:" at bounding box center [381, 235] width 148 height 19
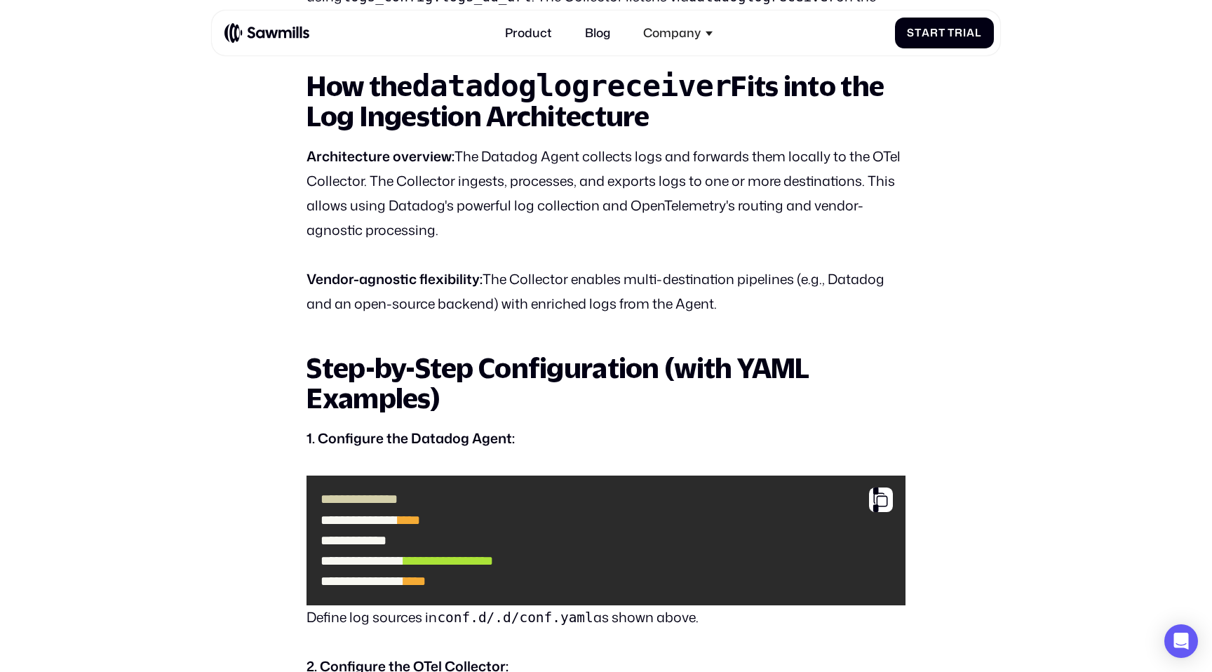
scroll to position [1836, 0]
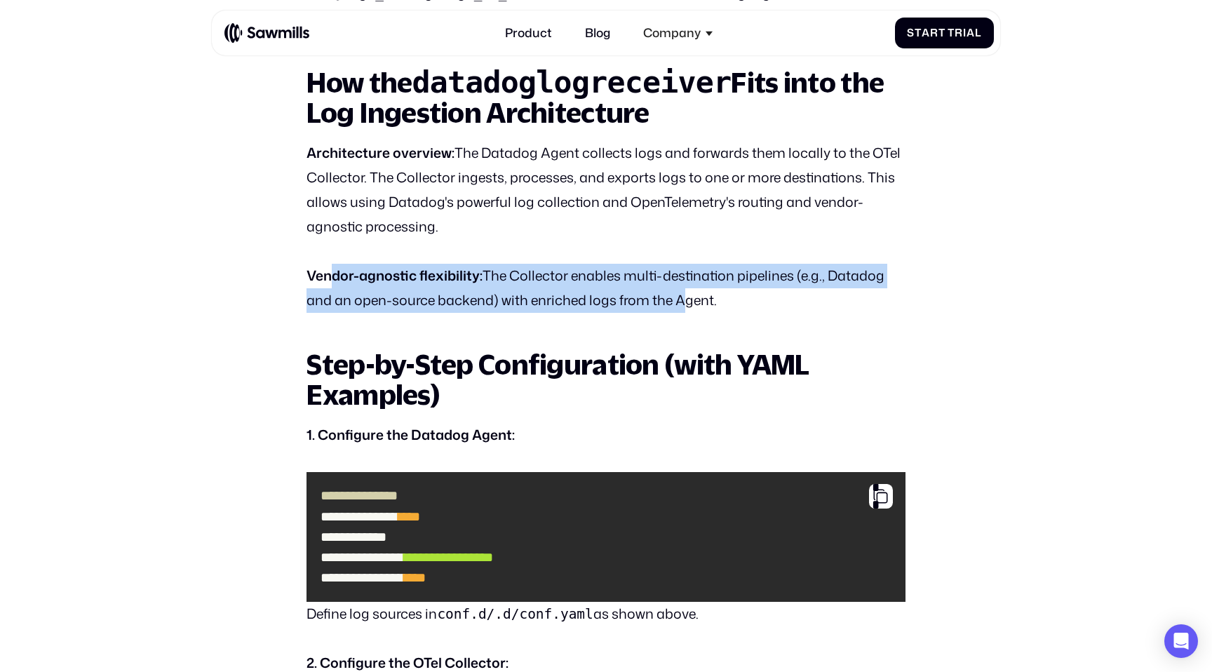
drag, startPoint x: 334, startPoint y: 264, endPoint x: 681, endPoint y: 300, distance: 349.1
click at [681, 300] on p "Vendor-agnostic flexibility: The Collector enables multi-destination pipelines …" at bounding box center [606, 288] width 598 height 49
click at [682, 299] on p "Vendor-agnostic flexibility: The Collector enables multi-destination pipelines …" at bounding box center [606, 288] width 598 height 49
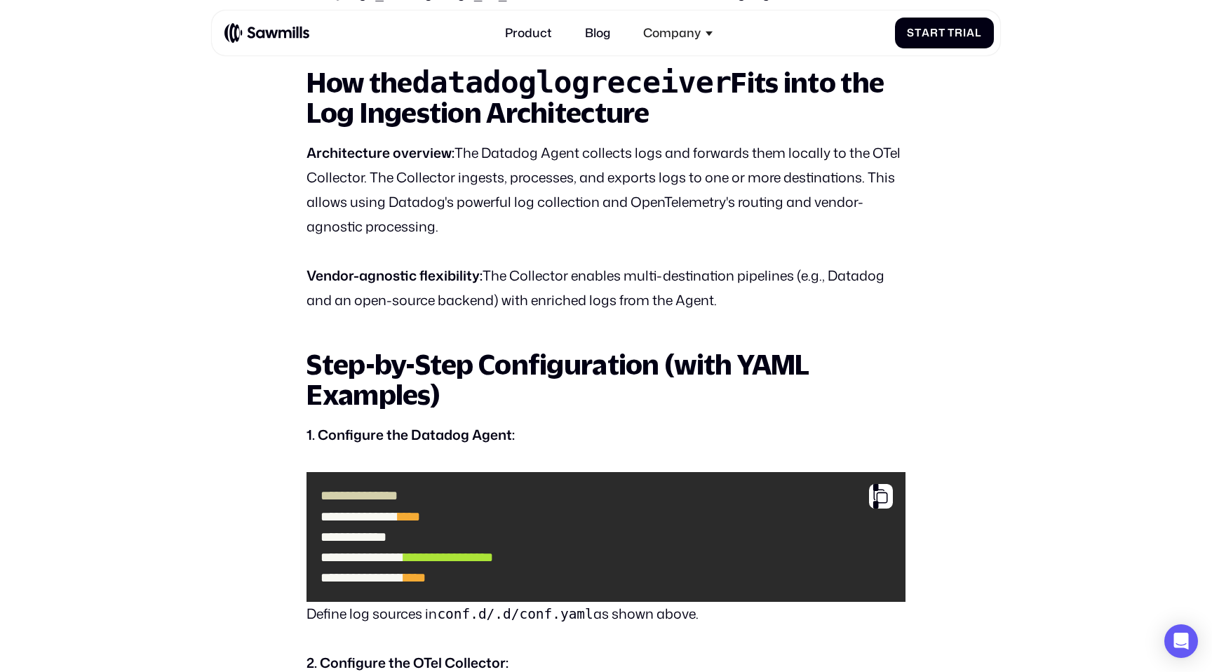
drag, startPoint x: 721, startPoint y: 299, endPoint x: 297, endPoint y: 249, distance: 427.3
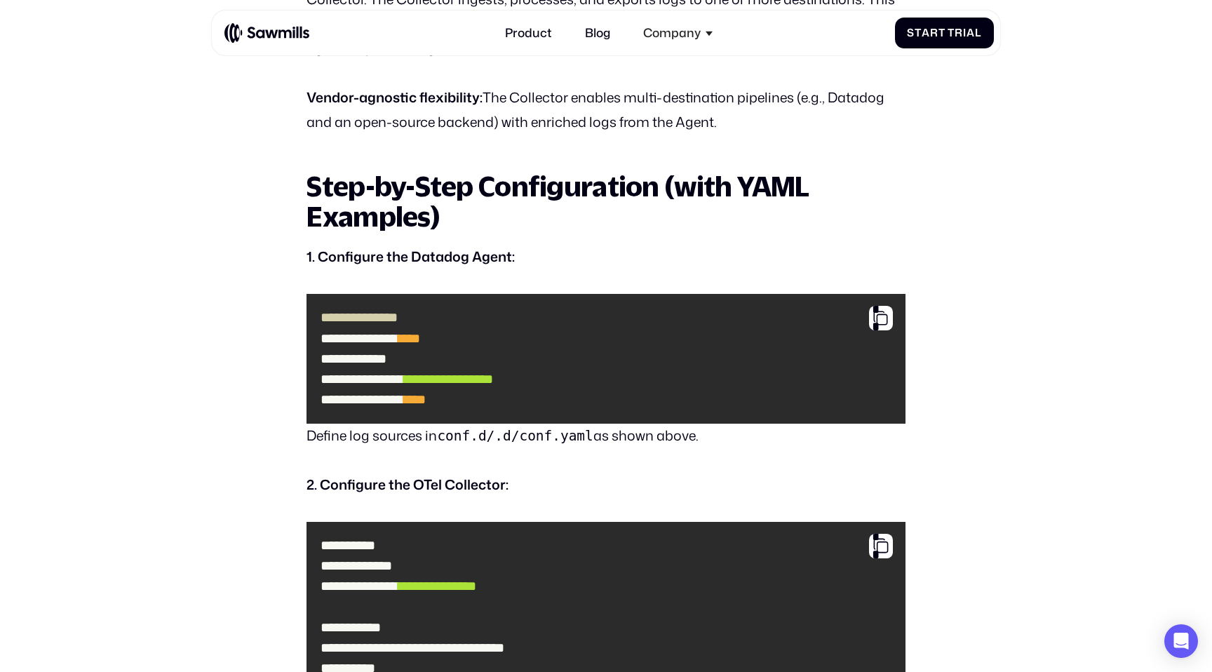
scroll to position [2038, 0]
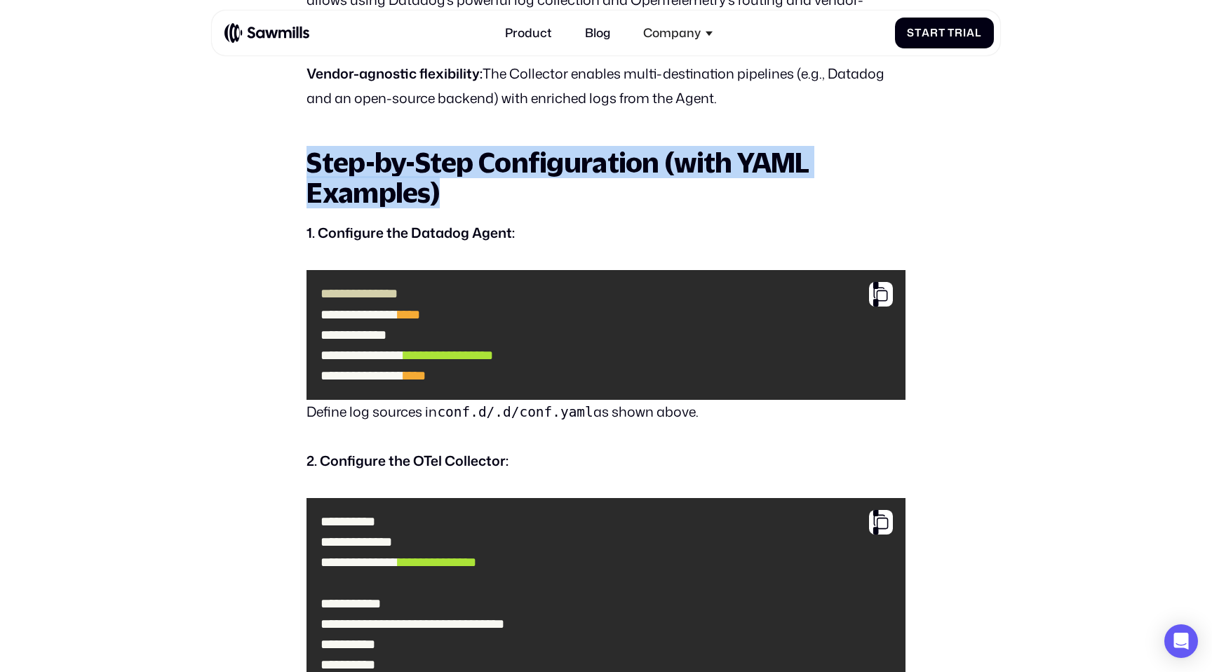
drag, startPoint x: 289, startPoint y: 148, endPoint x: 508, endPoint y: 227, distance: 232.8
click at [508, 227] on section "All posts Datadog Log Receiver for OpenTelemetry Collector Observability Aug 13…" at bounding box center [606, 573] width 1212 height 5148
click at [508, 227] on strong "1. Configure the Datadog Agent:" at bounding box center [411, 232] width 208 height 19
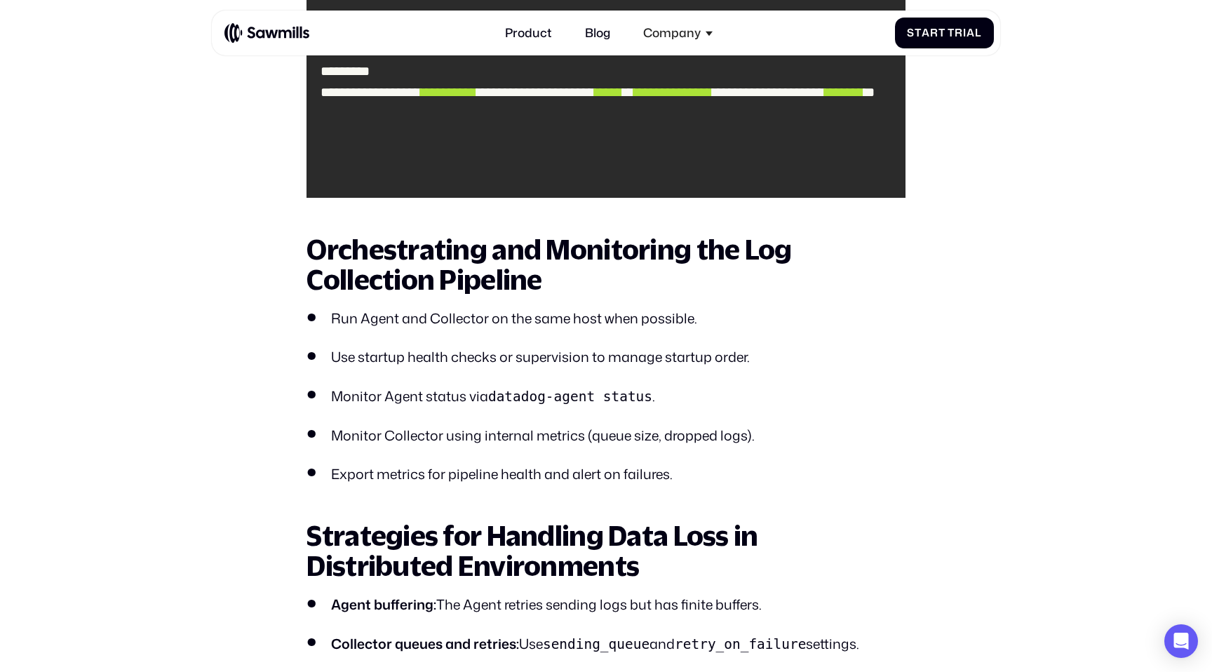
scroll to position [2816, 0]
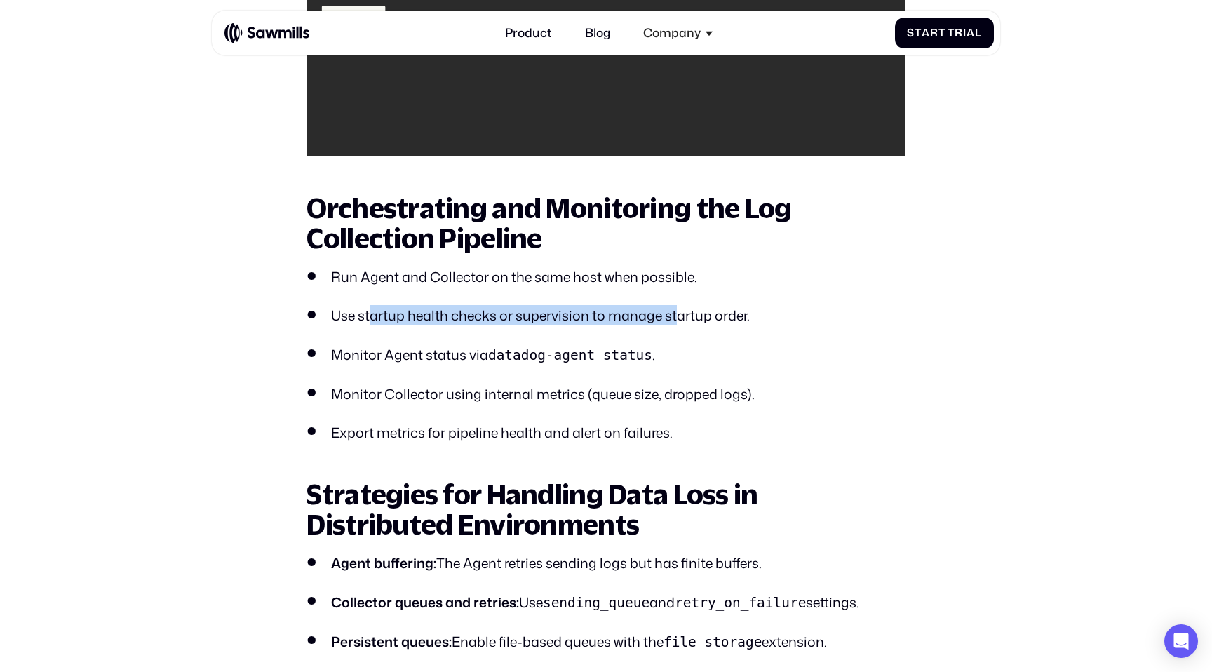
drag, startPoint x: 369, startPoint y: 316, endPoint x: 678, endPoint y: 316, distance: 309.3
click at [678, 316] on li "Use startup health checks or supervision to manage startup order." at bounding box center [606, 315] width 598 height 20
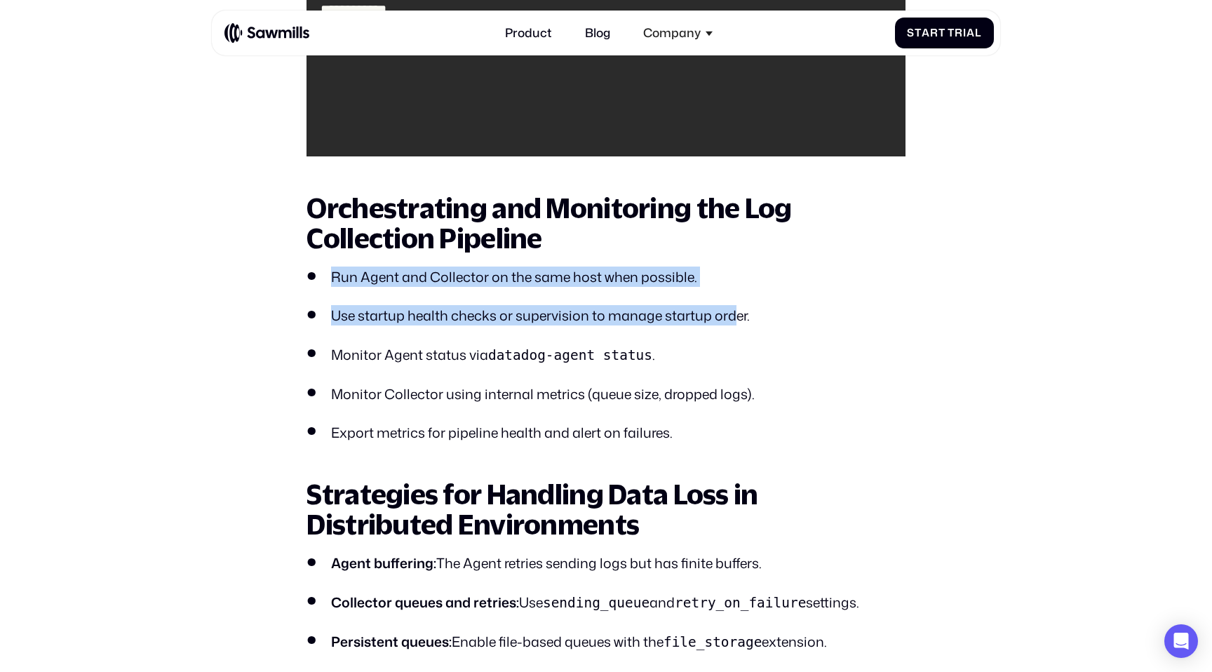
drag, startPoint x: 737, startPoint y: 316, endPoint x: 316, endPoint y: 259, distance: 424.0
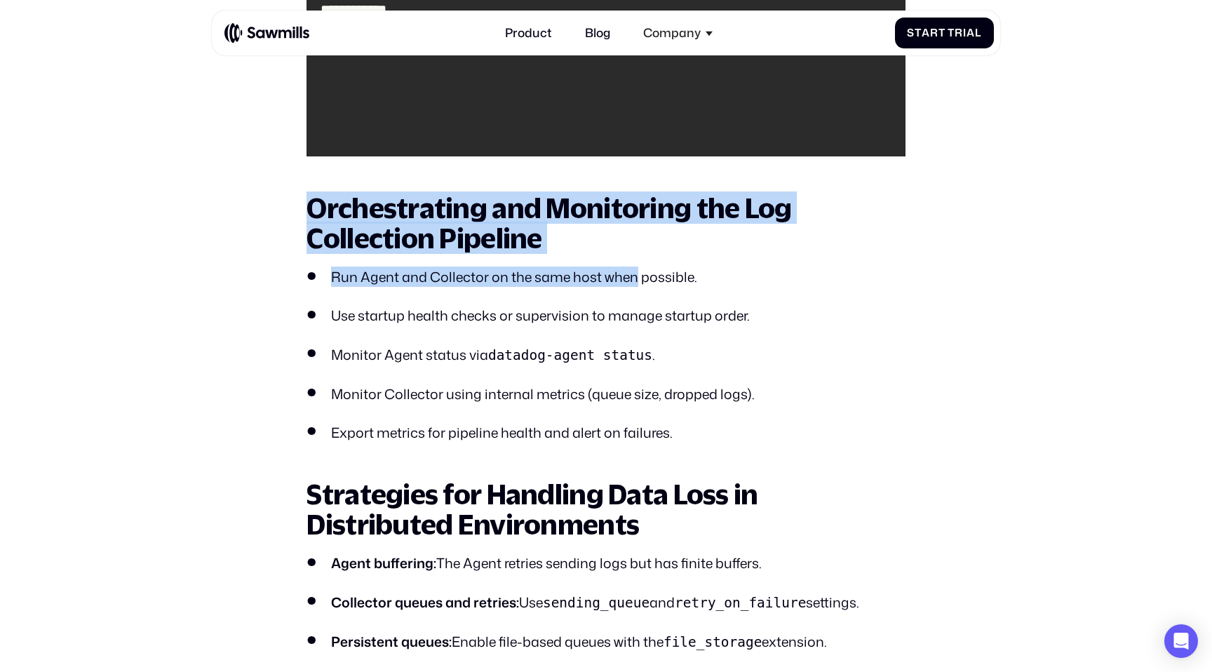
drag, startPoint x: 290, startPoint y: 220, endPoint x: 639, endPoint y: 283, distance: 354.2
click at [639, 283] on li "Run Agent and Collector on the same host when possible." at bounding box center [606, 277] width 598 height 20
drag, startPoint x: 668, startPoint y: 283, endPoint x: 321, endPoint y: 204, distance: 355.3
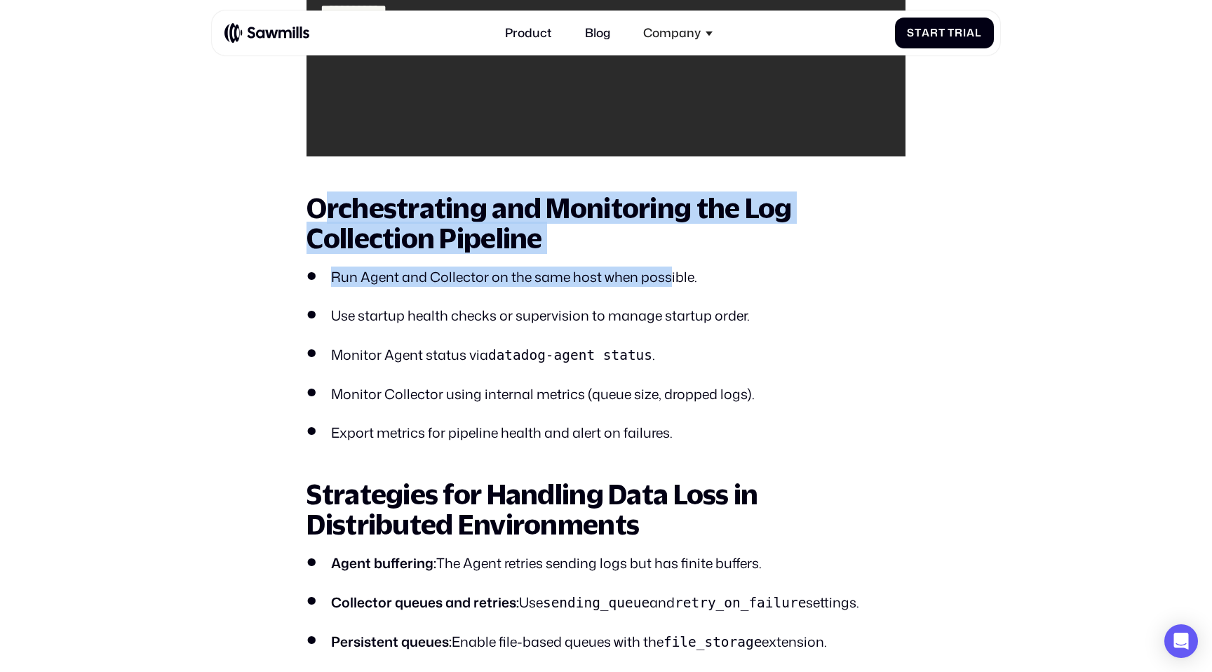
click at [321, 204] on h2 "Orchestrating and Monitoring the Log Collection Pipeline" at bounding box center [606, 223] width 598 height 60
drag, startPoint x: 299, startPoint y: 204, endPoint x: 659, endPoint y: 273, distance: 366.4
click at [659, 273] on li "Run Agent and Collector on the same host when possible." at bounding box center [606, 277] width 598 height 20
drag, startPoint x: 670, startPoint y: 273, endPoint x: 408, endPoint y: 205, distance: 271.0
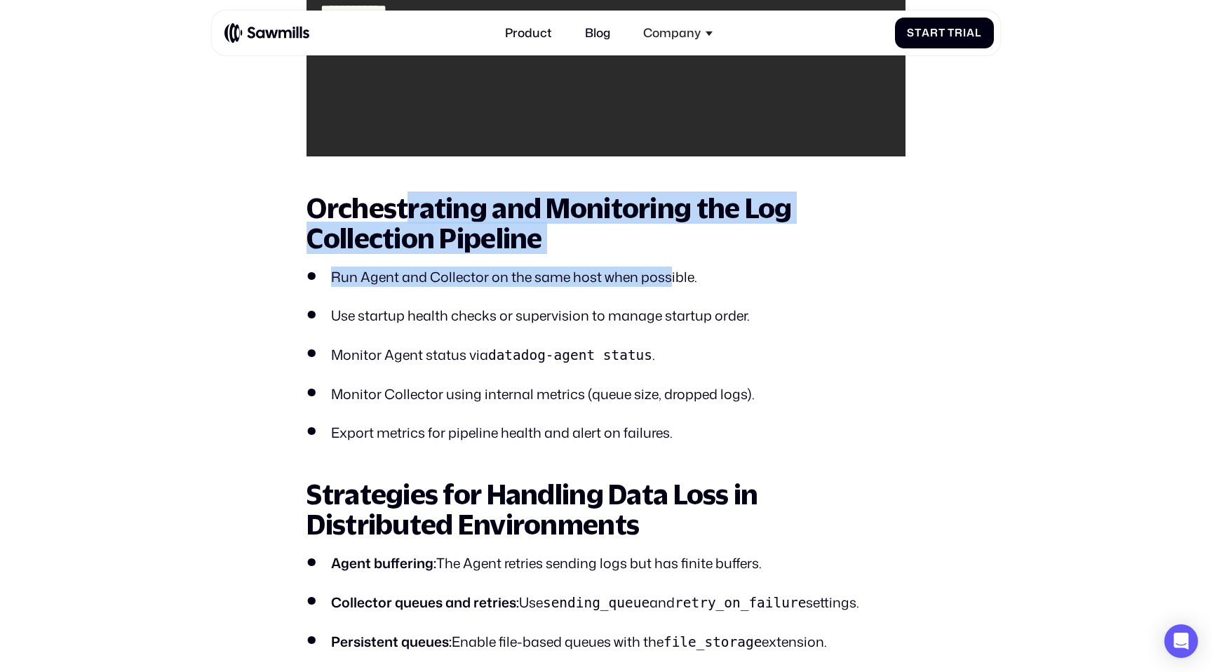
click at [408, 205] on h2 "Orchestrating and Monitoring the Log Collection Pipeline" at bounding box center [606, 223] width 598 height 60
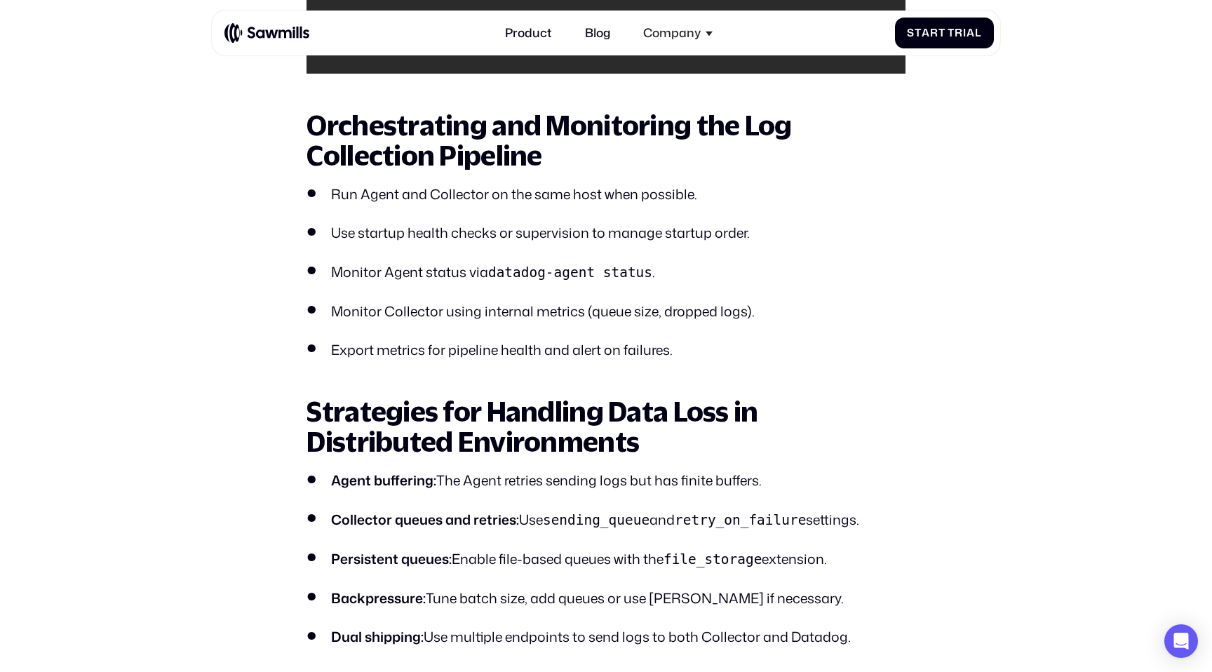
scroll to position [2922, 0]
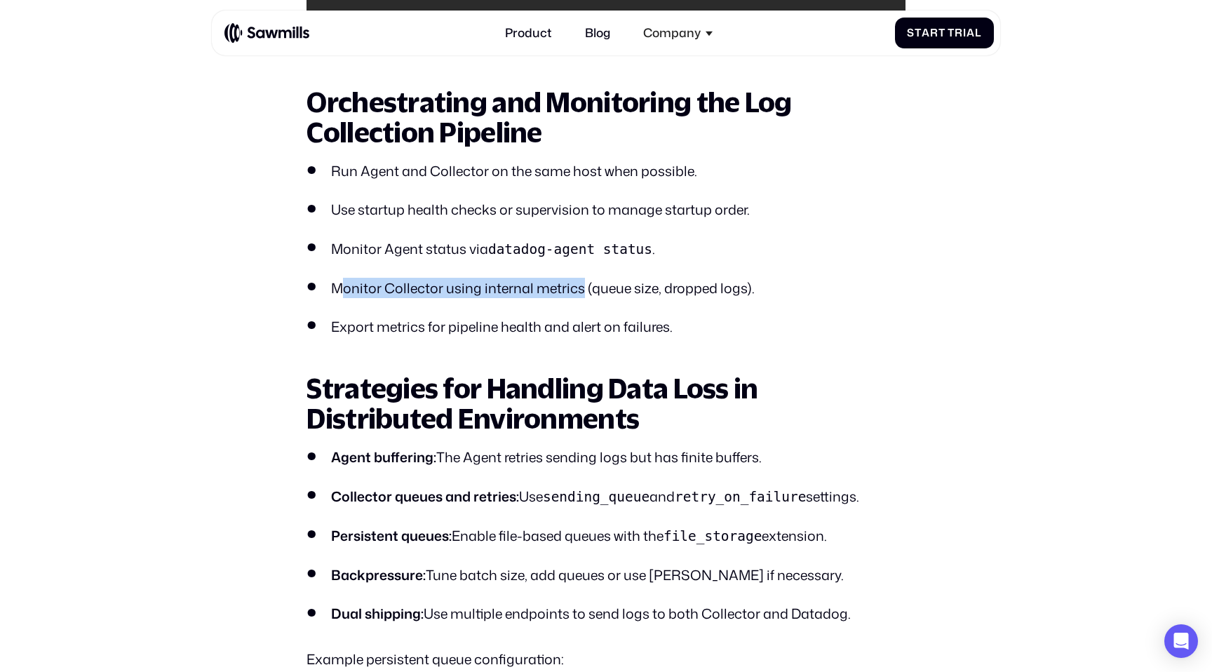
drag, startPoint x: 342, startPoint y: 288, endPoint x: 583, endPoint y: 288, distance: 240.6
click at [583, 288] on li "Monitor Collector using internal metrics (queue size, dropped logs)." at bounding box center [606, 288] width 598 height 20
drag, startPoint x: 599, startPoint y: 288, endPoint x: 403, endPoint y: 288, distance: 195.7
click at [403, 288] on li "Monitor Collector using internal metrics (queue size, dropped logs)." at bounding box center [606, 288] width 598 height 20
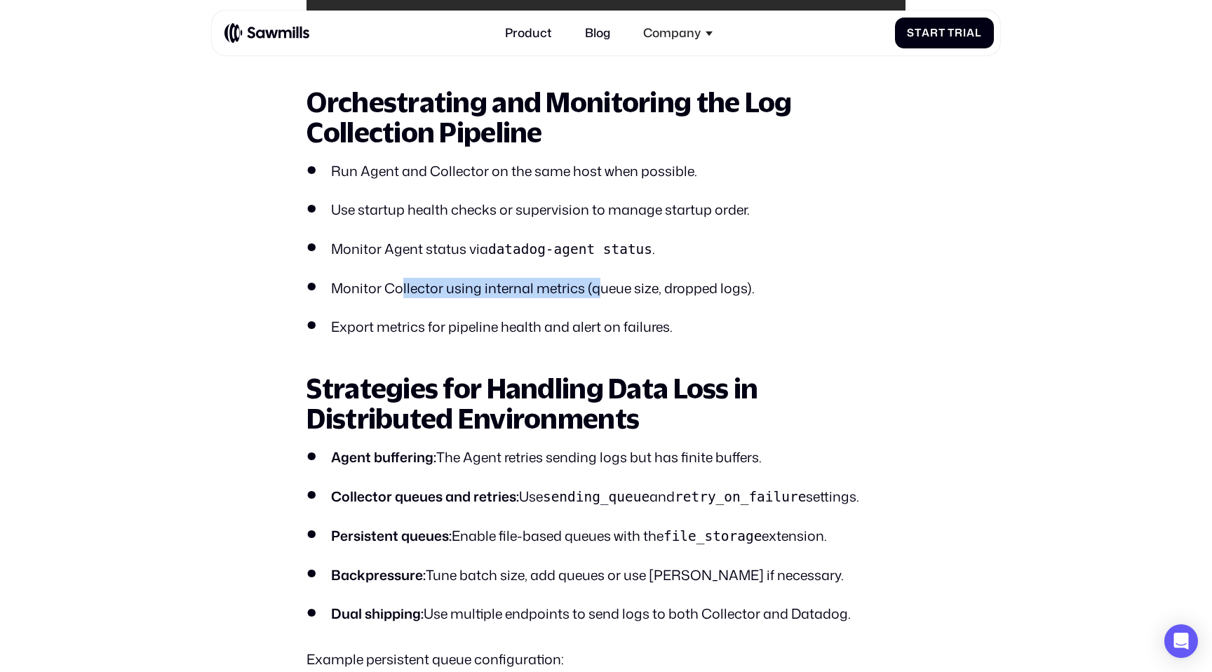
click at [403, 288] on li "Monitor Collector using internal metrics (queue size, dropped logs)." at bounding box center [606, 288] width 598 height 20
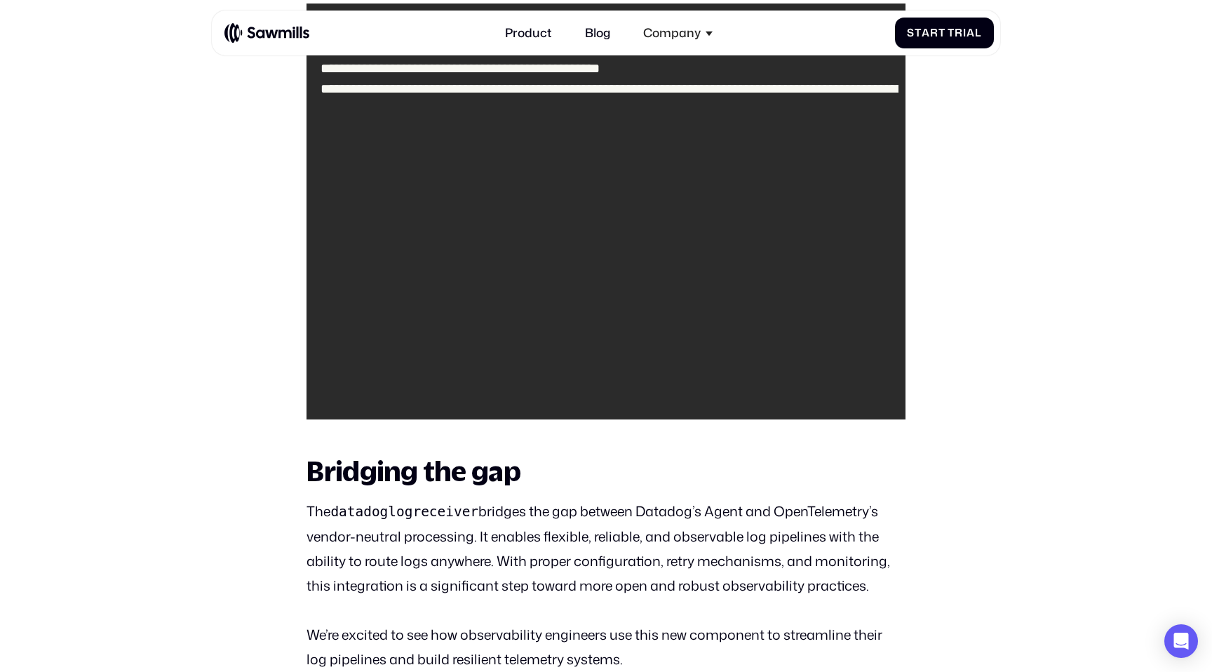
scroll to position [3529, 0]
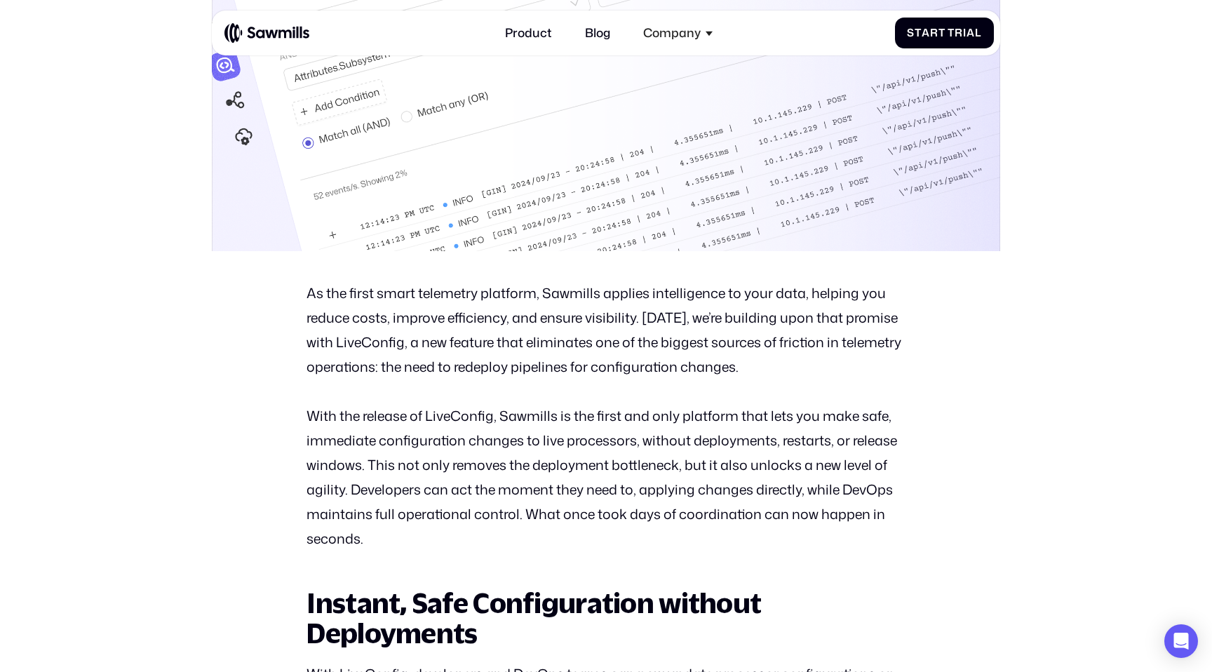
scroll to position [631, 0]
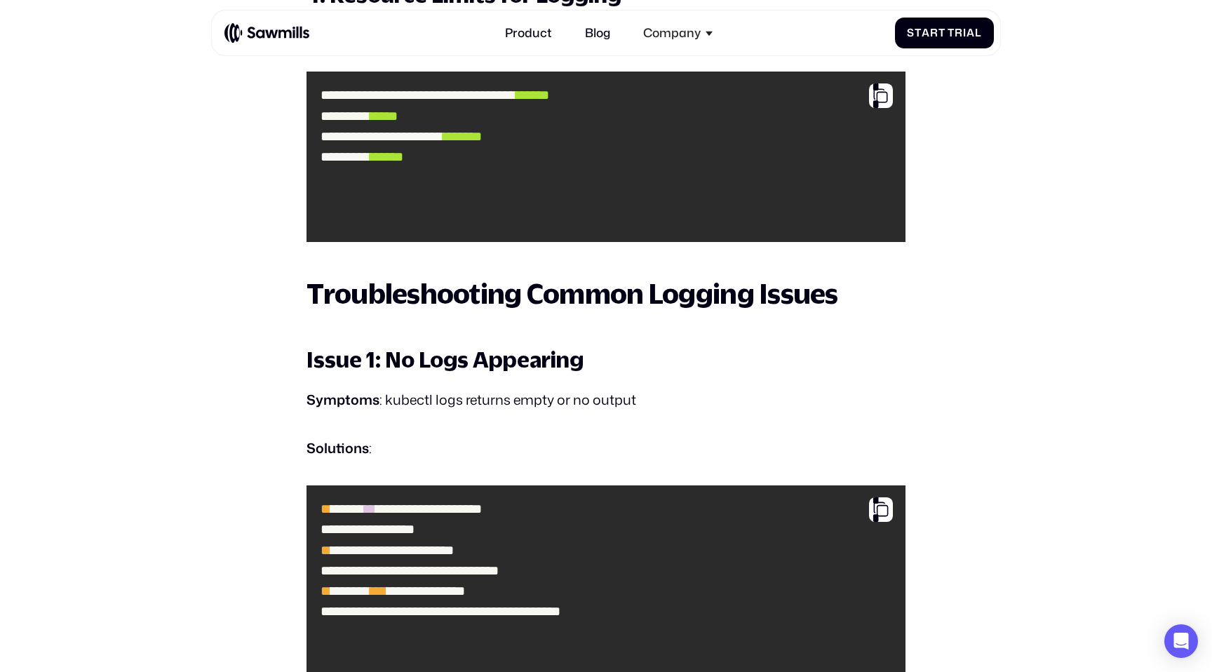
scroll to position [6957, 0]
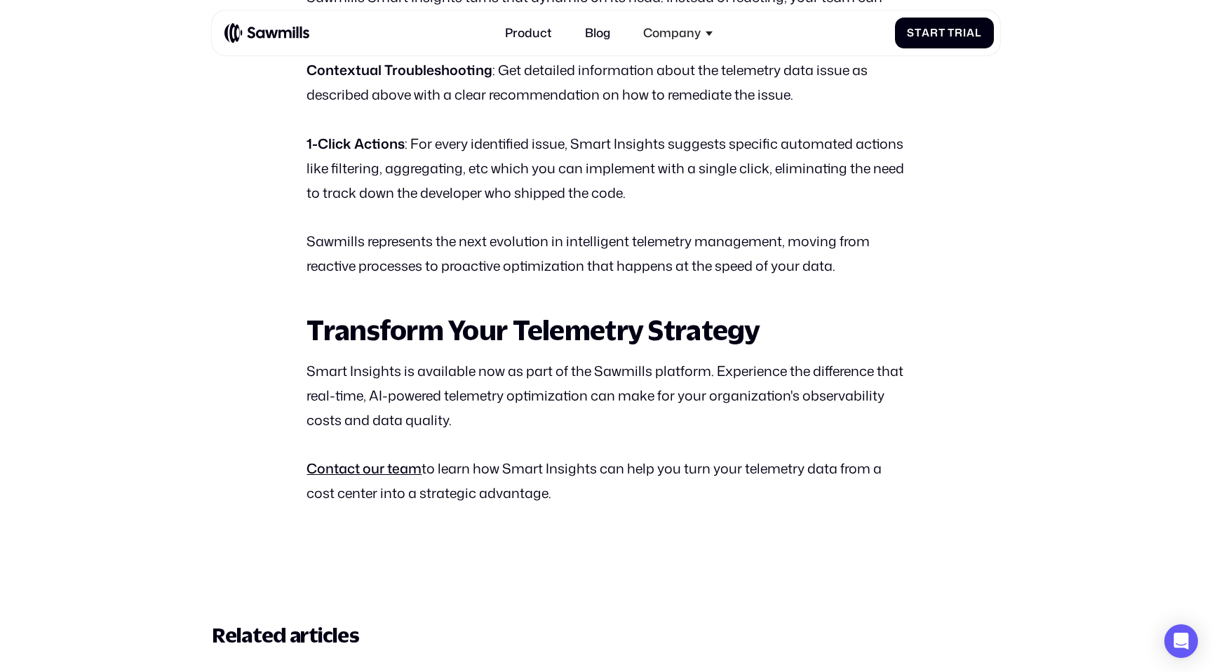
scroll to position [2010, 0]
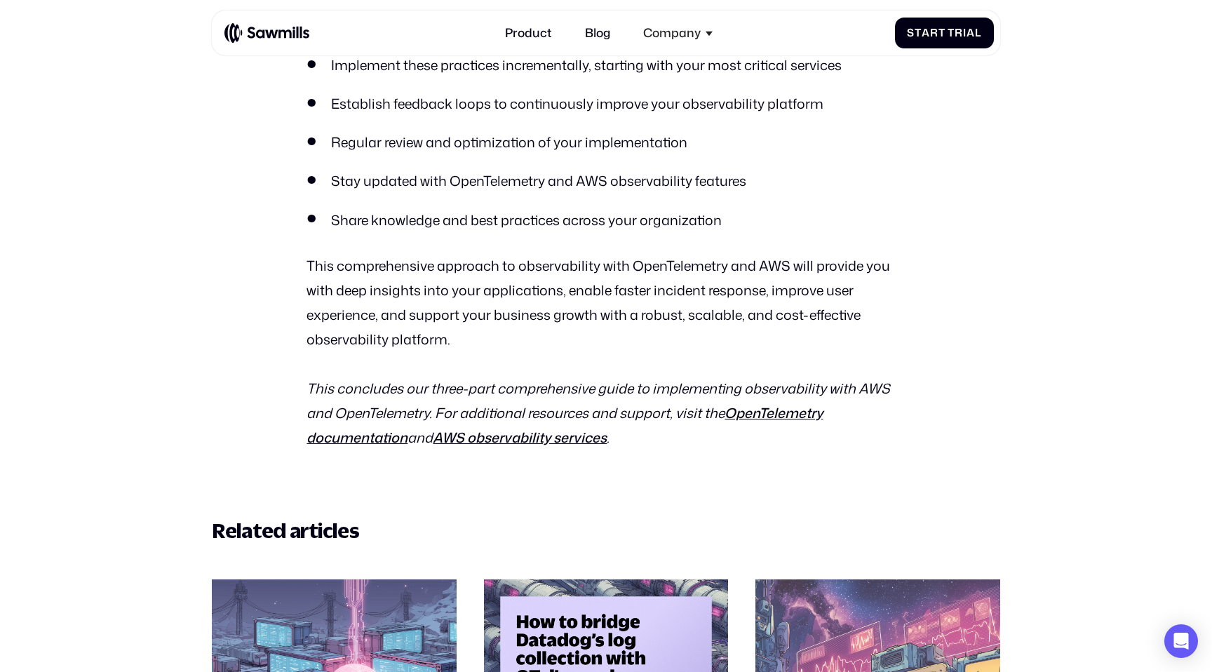
scroll to position [16313, 0]
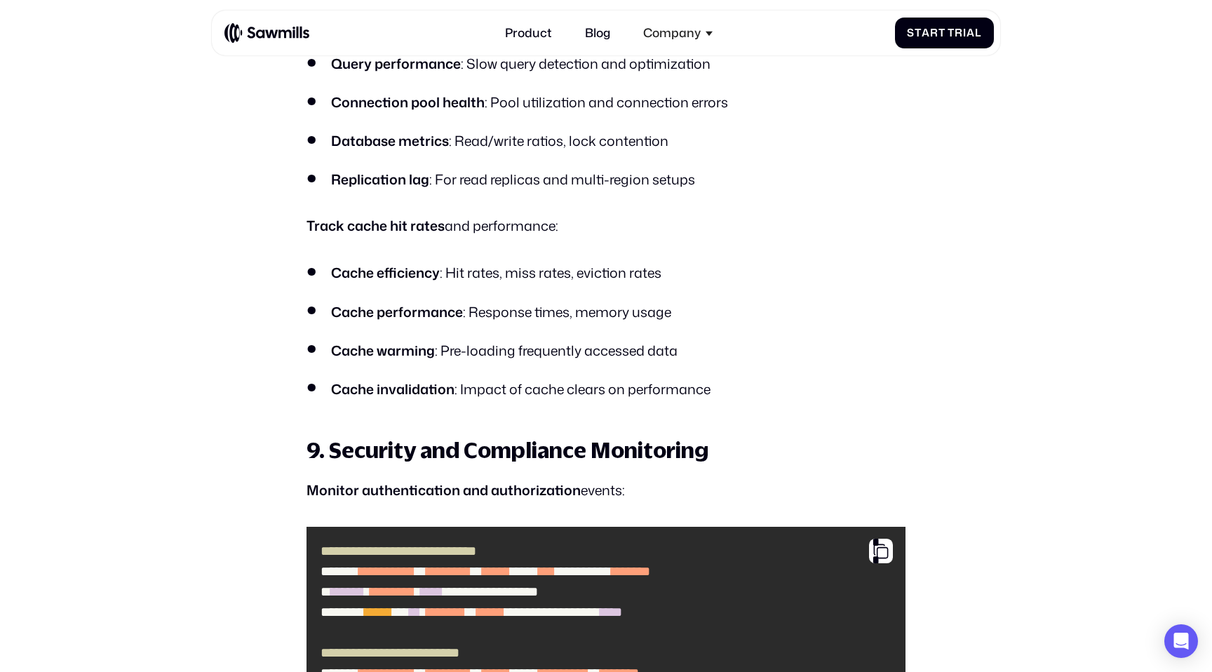
scroll to position [12065, 0]
